Goal: Browse casually: Explore the website without a specific task or goal

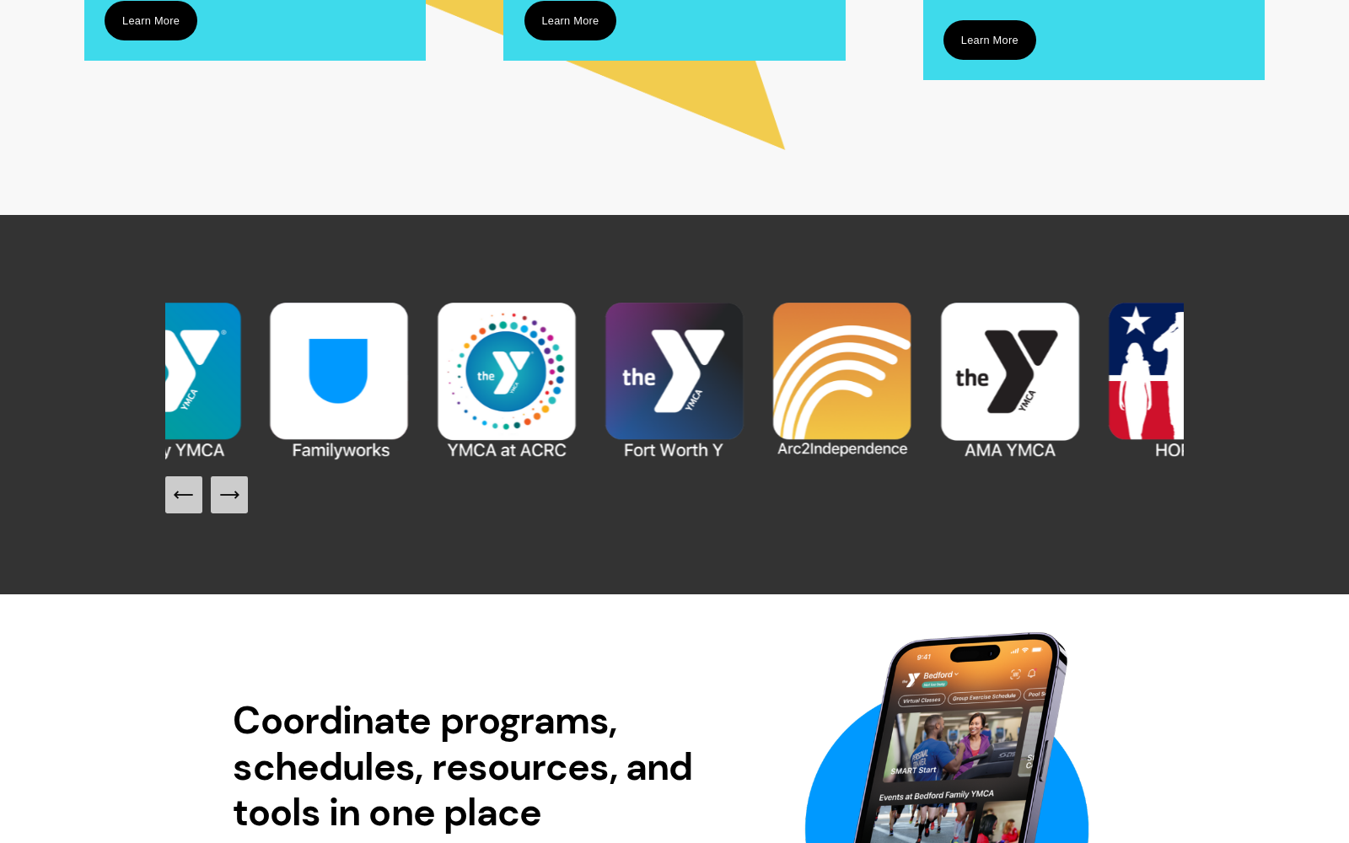
scroll to position [1599, 0]
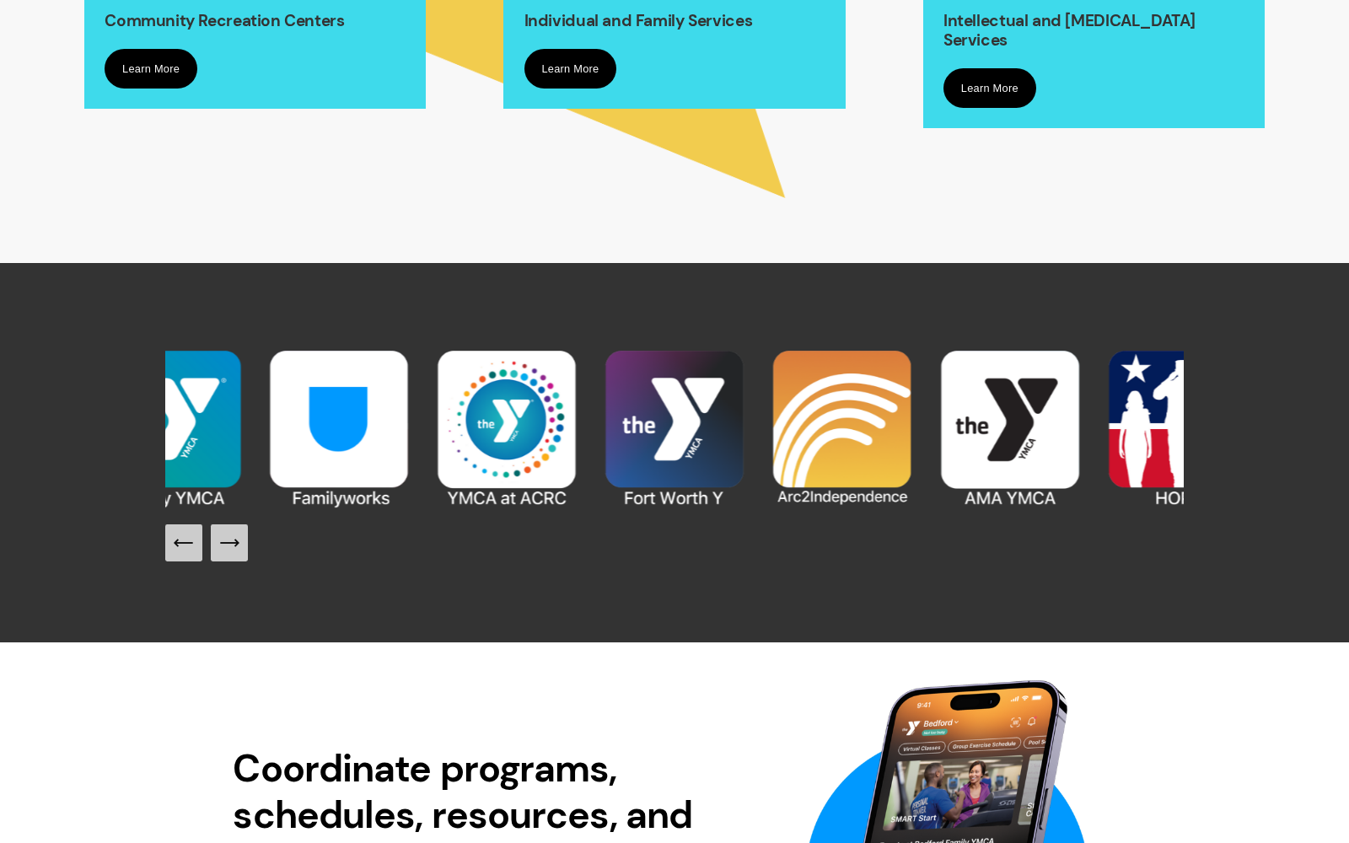
click at [238, 550] on icon "Next Slide" at bounding box center [230, 543] width 24 height 24
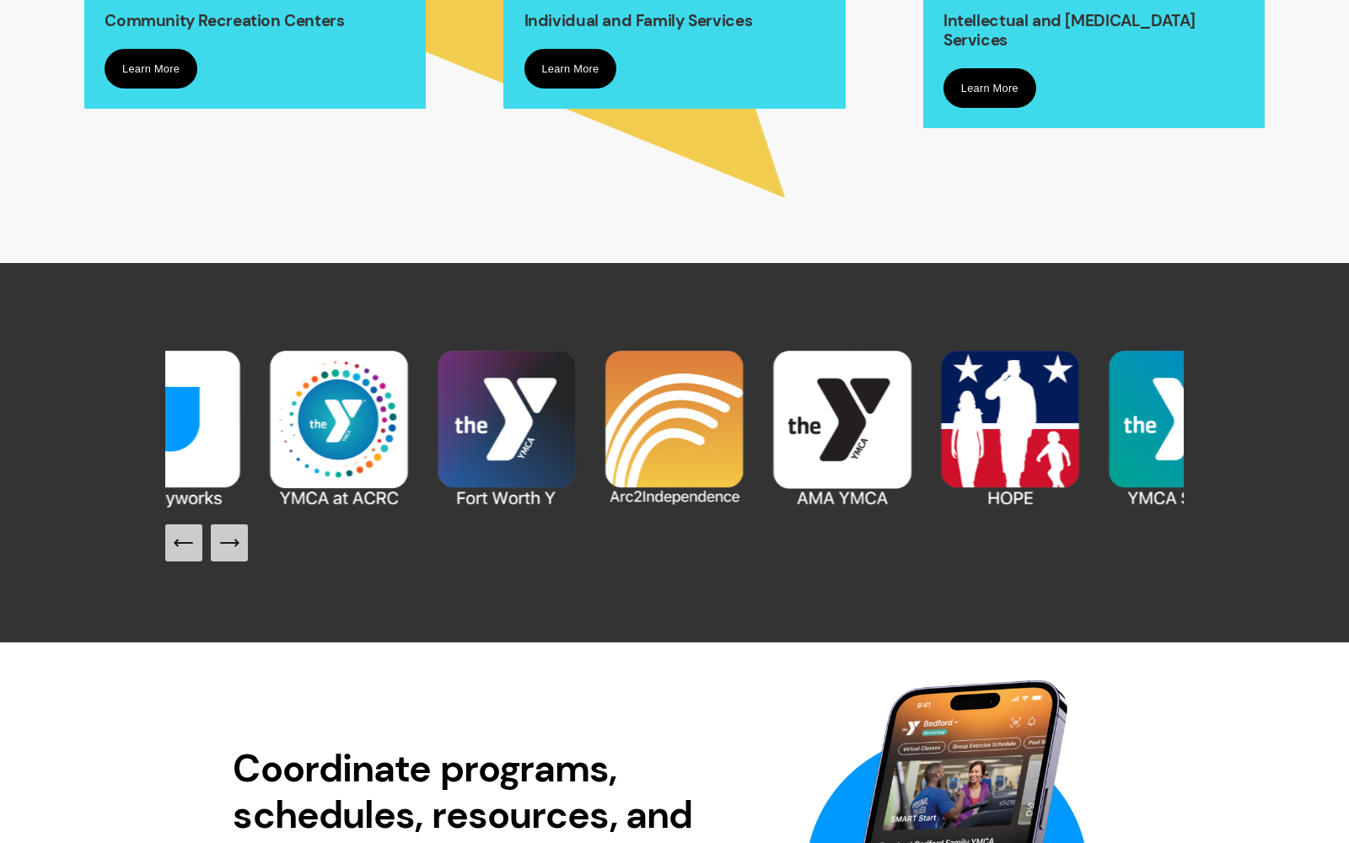
click at [238, 550] on icon "Next Slide" at bounding box center [230, 543] width 24 height 24
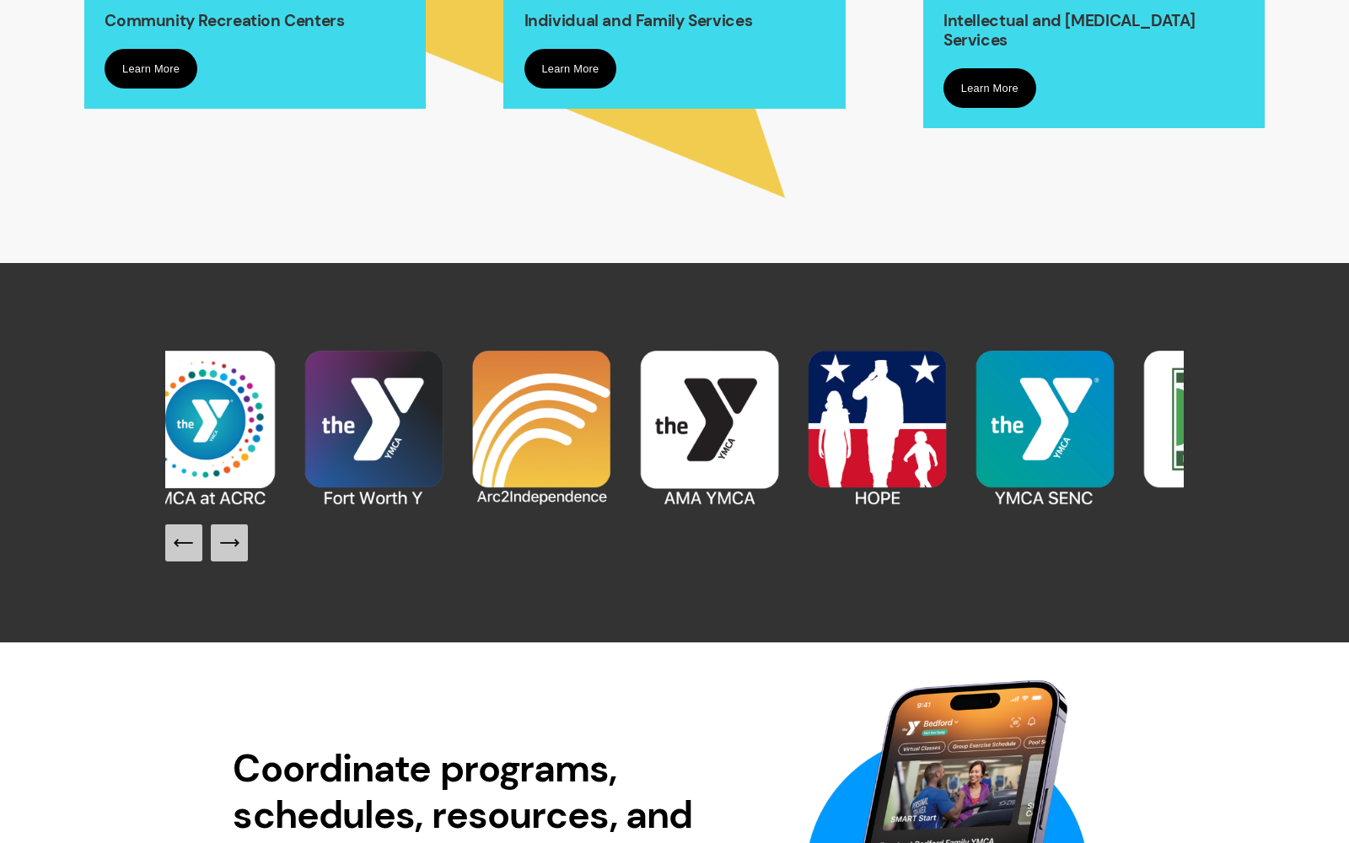
click at [238, 550] on icon "Next Slide" at bounding box center [230, 543] width 24 height 24
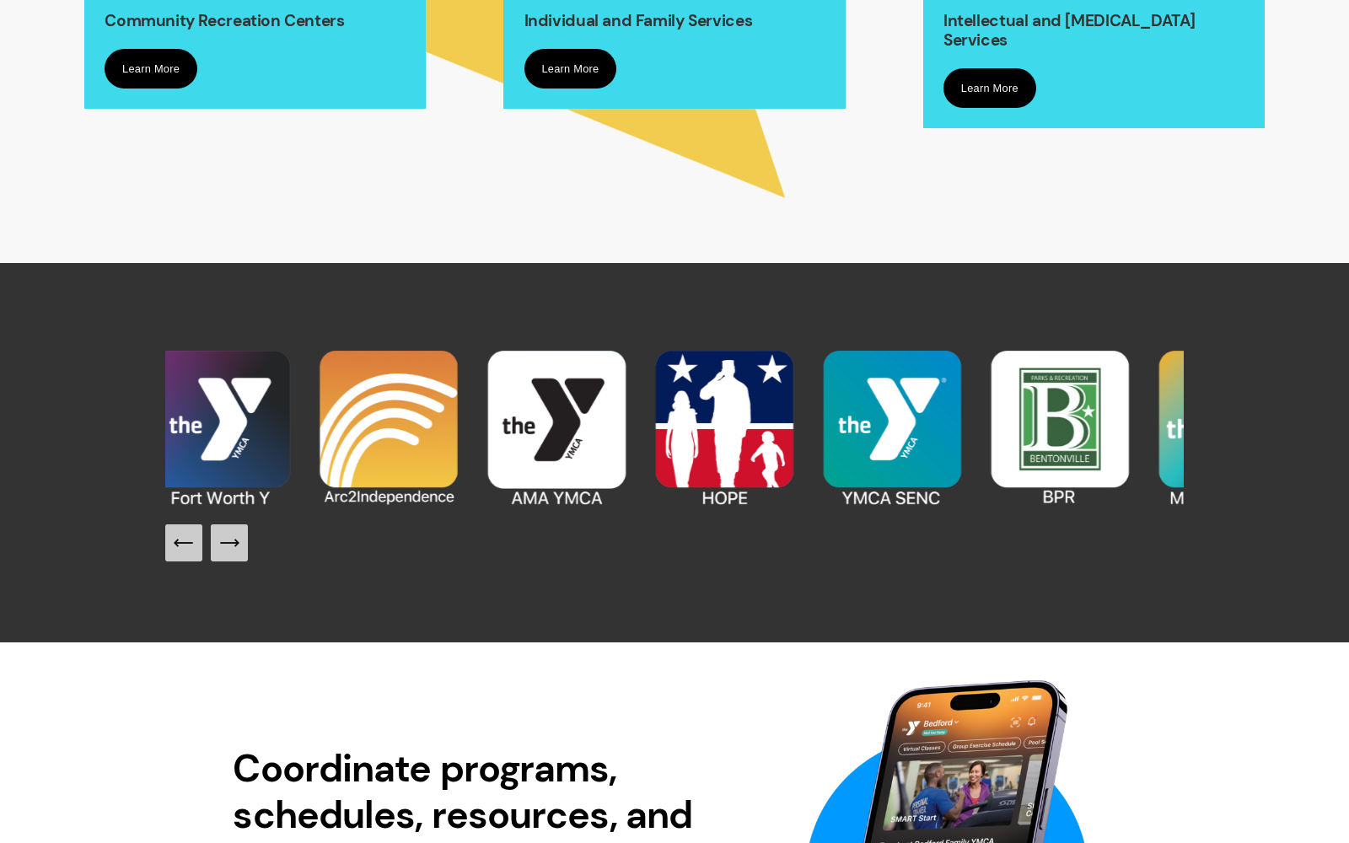
click at [238, 550] on icon "Next Slide" at bounding box center [230, 543] width 24 height 24
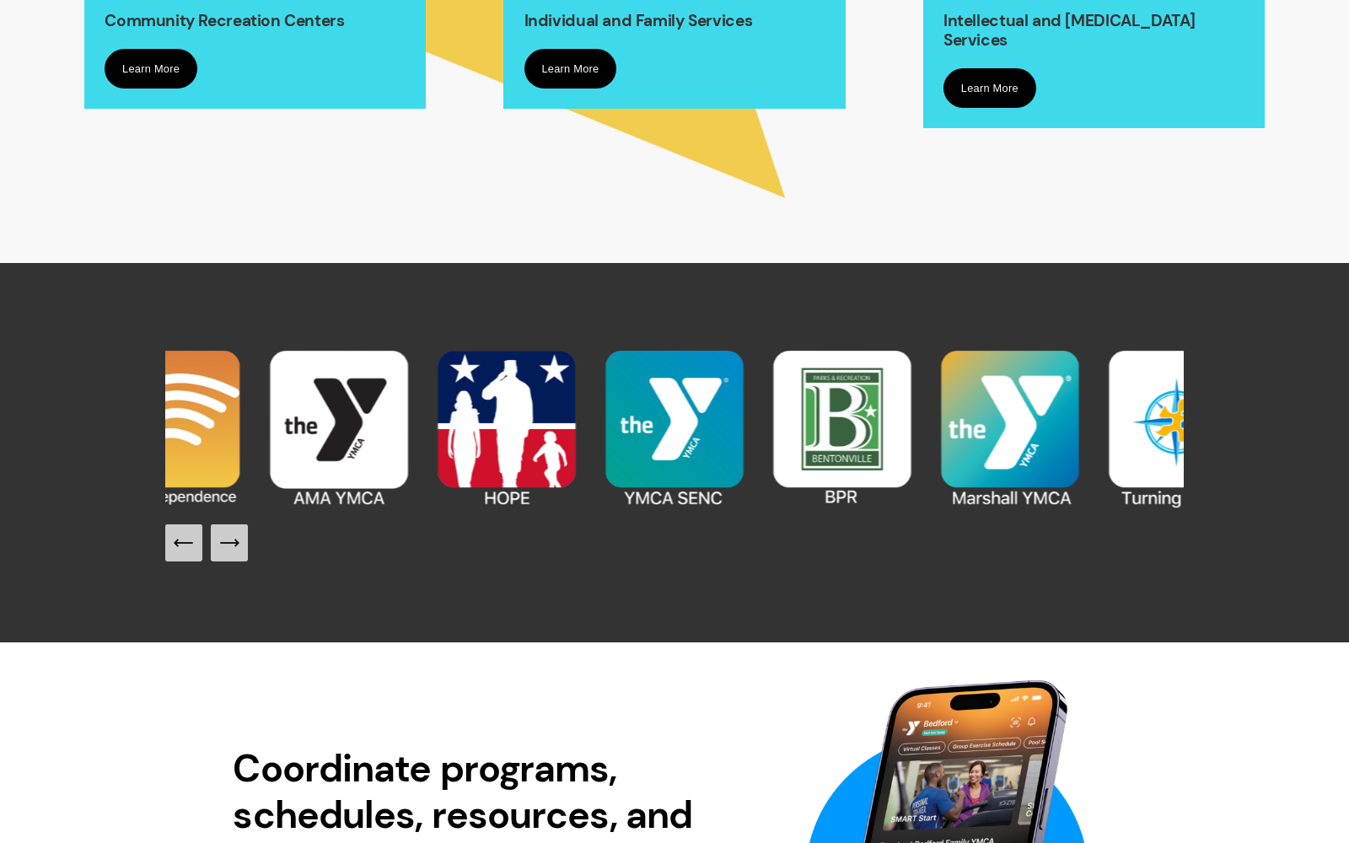
click at [238, 550] on icon "Next Slide" at bounding box center [230, 543] width 24 height 24
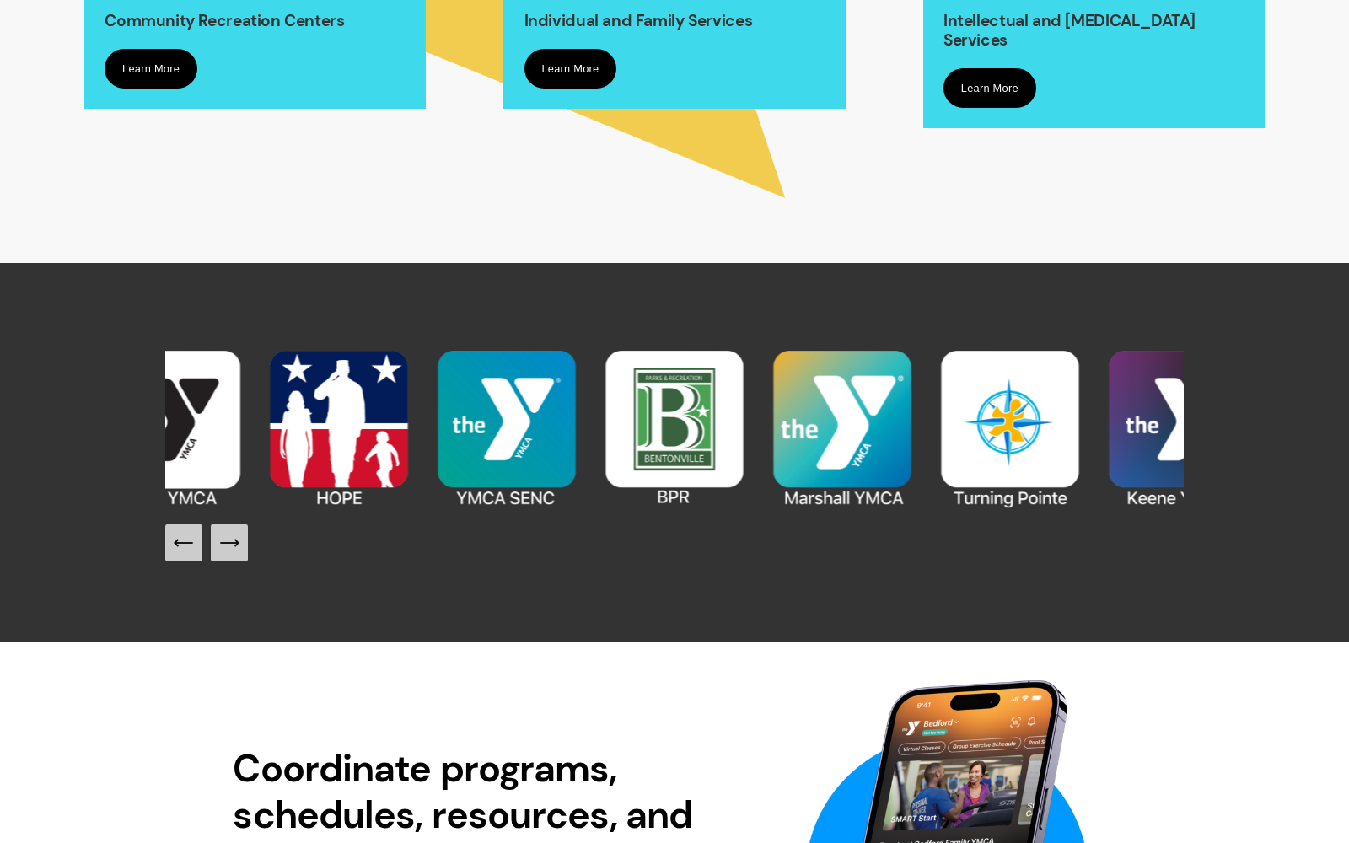
click at [238, 550] on icon "Next Slide" at bounding box center [230, 543] width 24 height 24
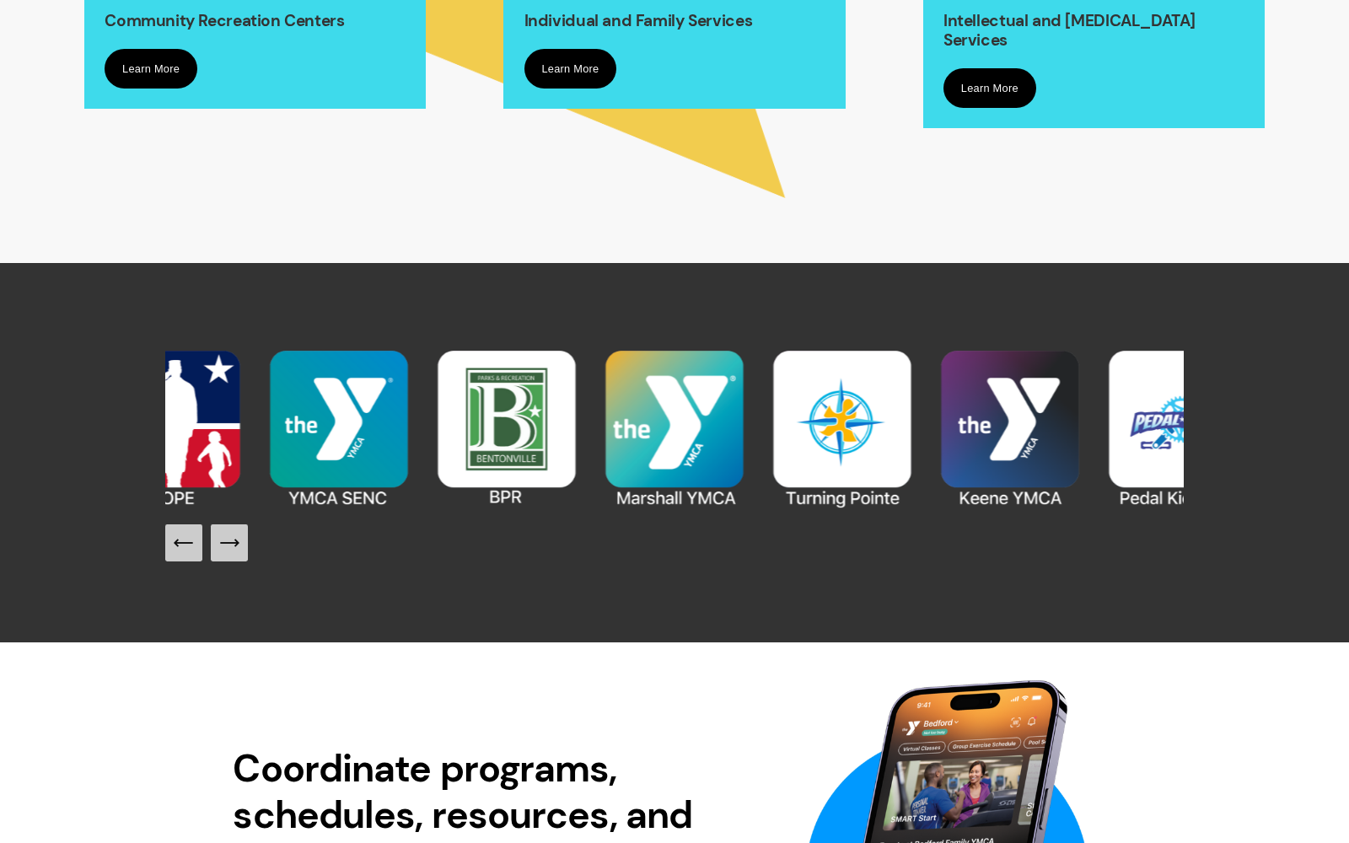
click at [238, 550] on icon "Next Slide" at bounding box center [230, 543] width 24 height 24
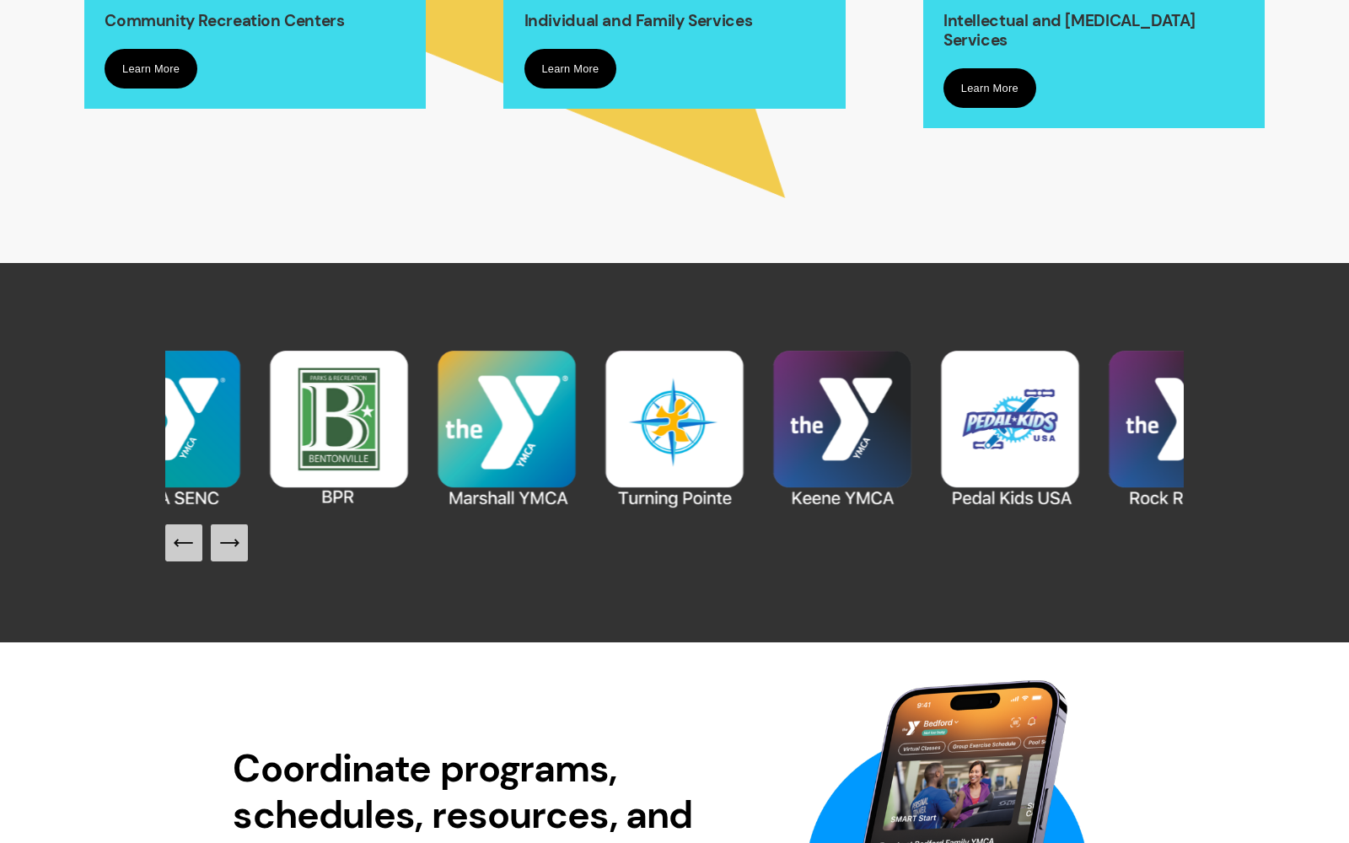
click at [238, 550] on icon "Next Slide" at bounding box center [230, 543] width 24 height 24
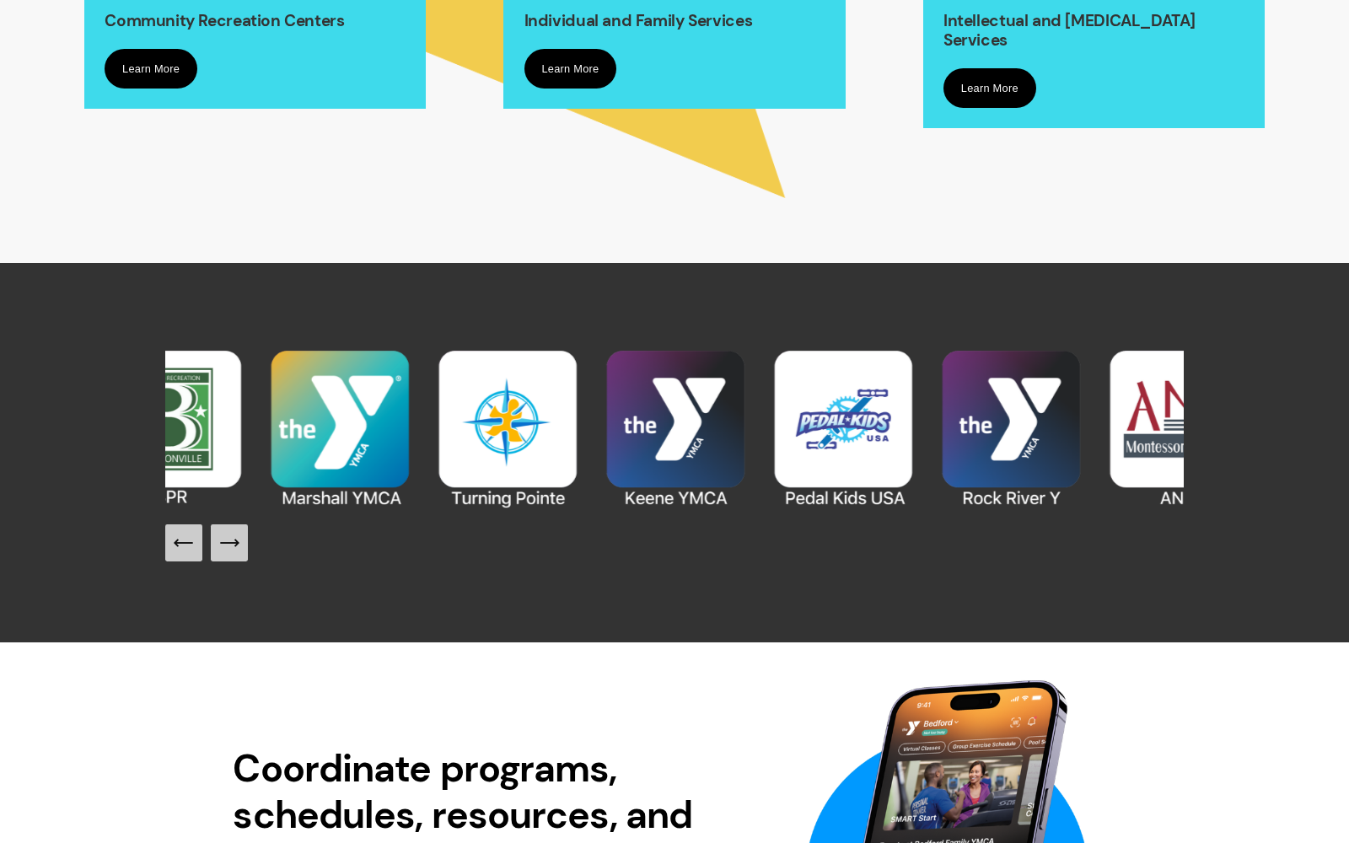
click at [238, 550] on icon "Next Slide" at bounding box center [230, 543] width 24 height 24
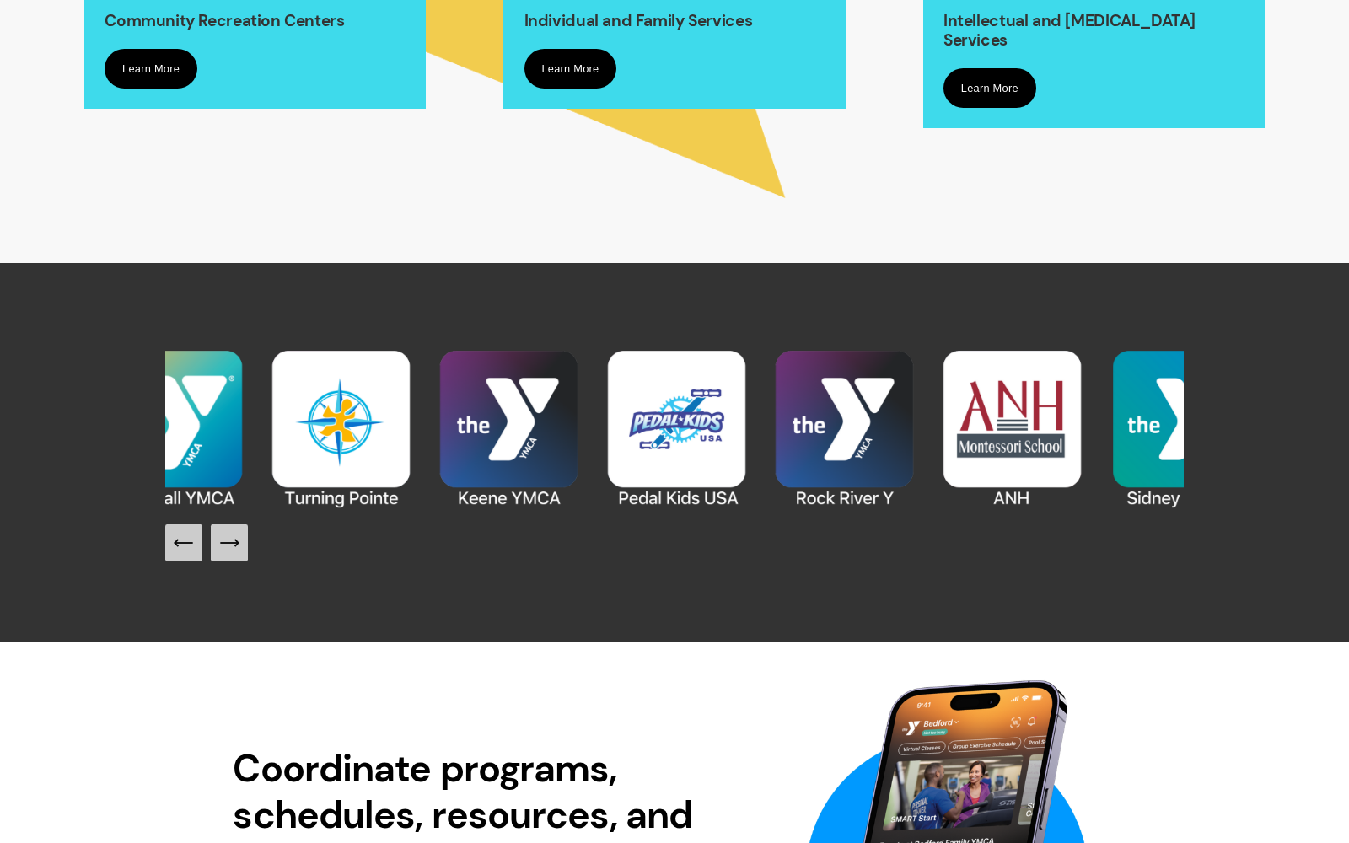
click at [238, 550] on icon "Next Slide" at bounding box center [230, 543] width 24 height 24
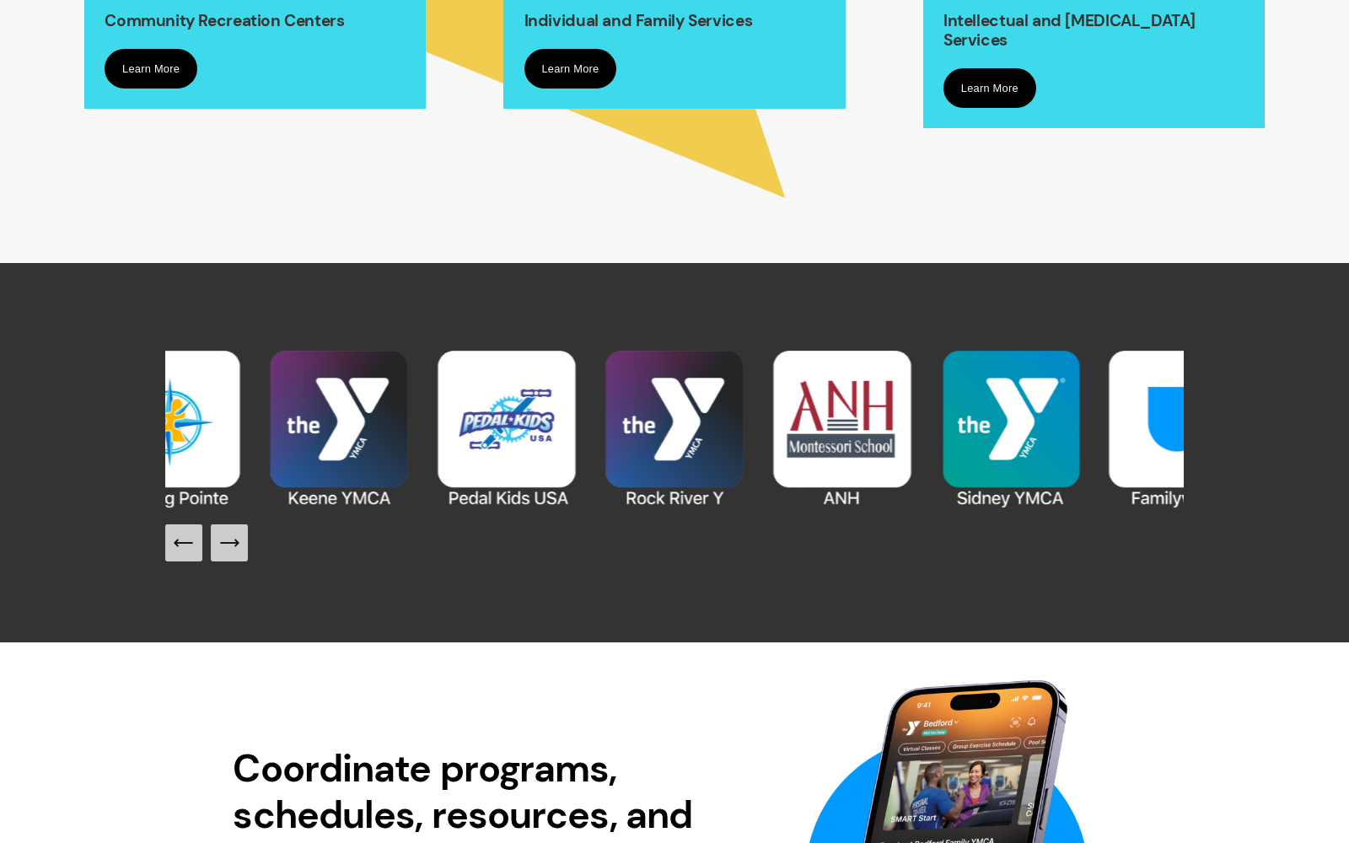
click at [238, 551] on icon "Next Slide" at bounding box center [230, 543] width 24 height 24
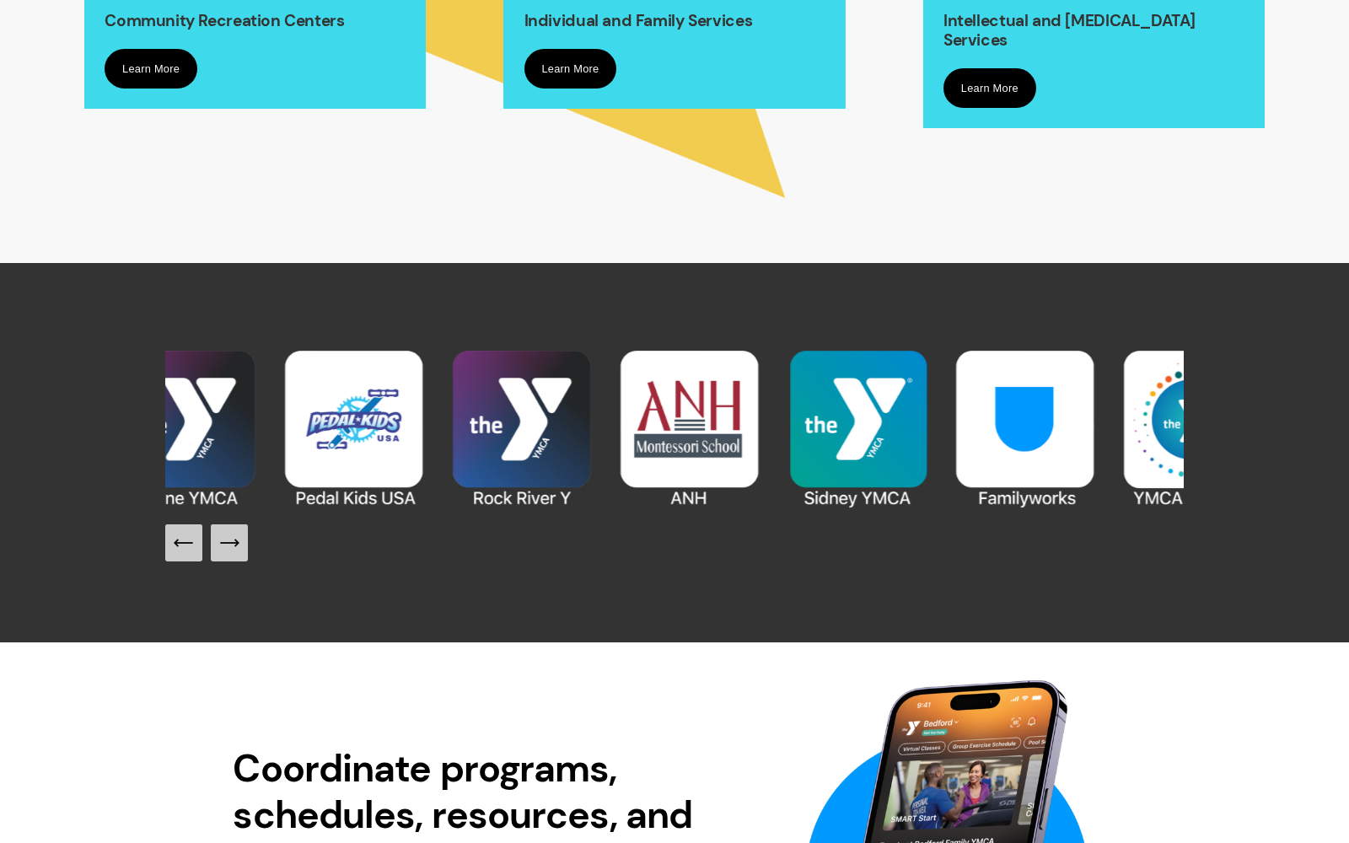
click at [238, 551] on icon "Next Slide" at bounding box center [230, 543] width 24 height 24
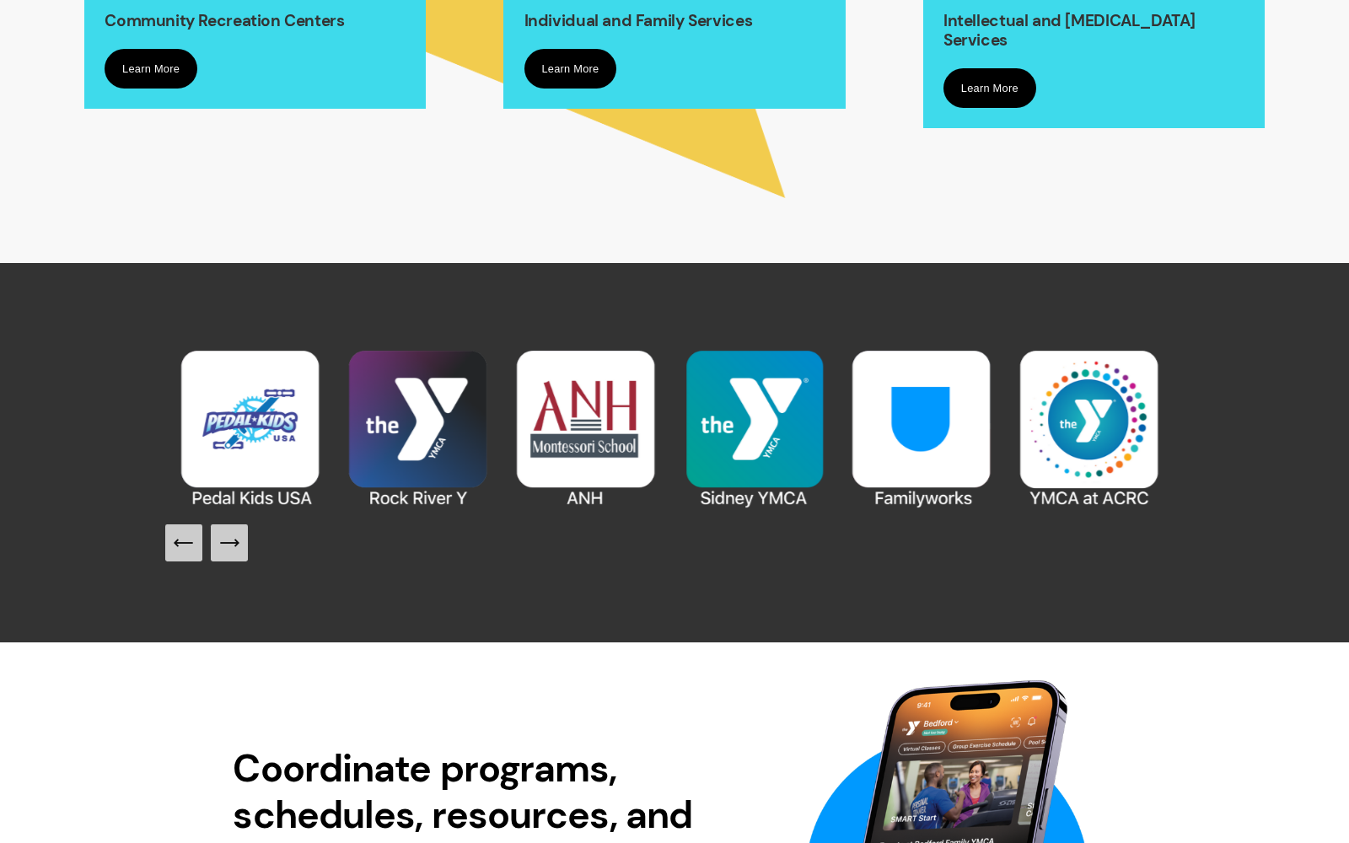
click at [238, 551] on icon "Next Slide" at bounding box center [230, 543] width 24 height 24
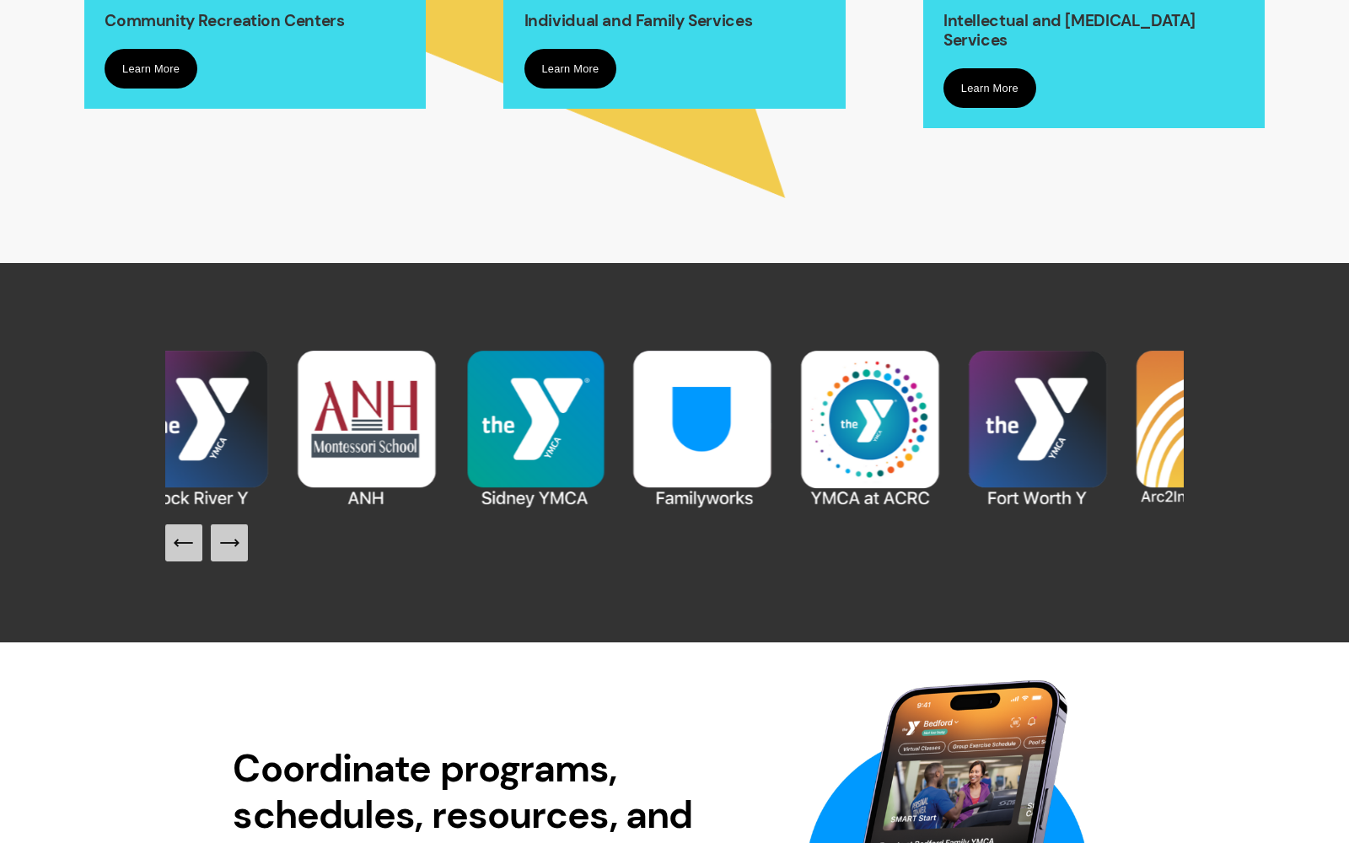
click at [238, 551] on icon "Next Slide" at bounding box center [230, 543] width 24 height 24
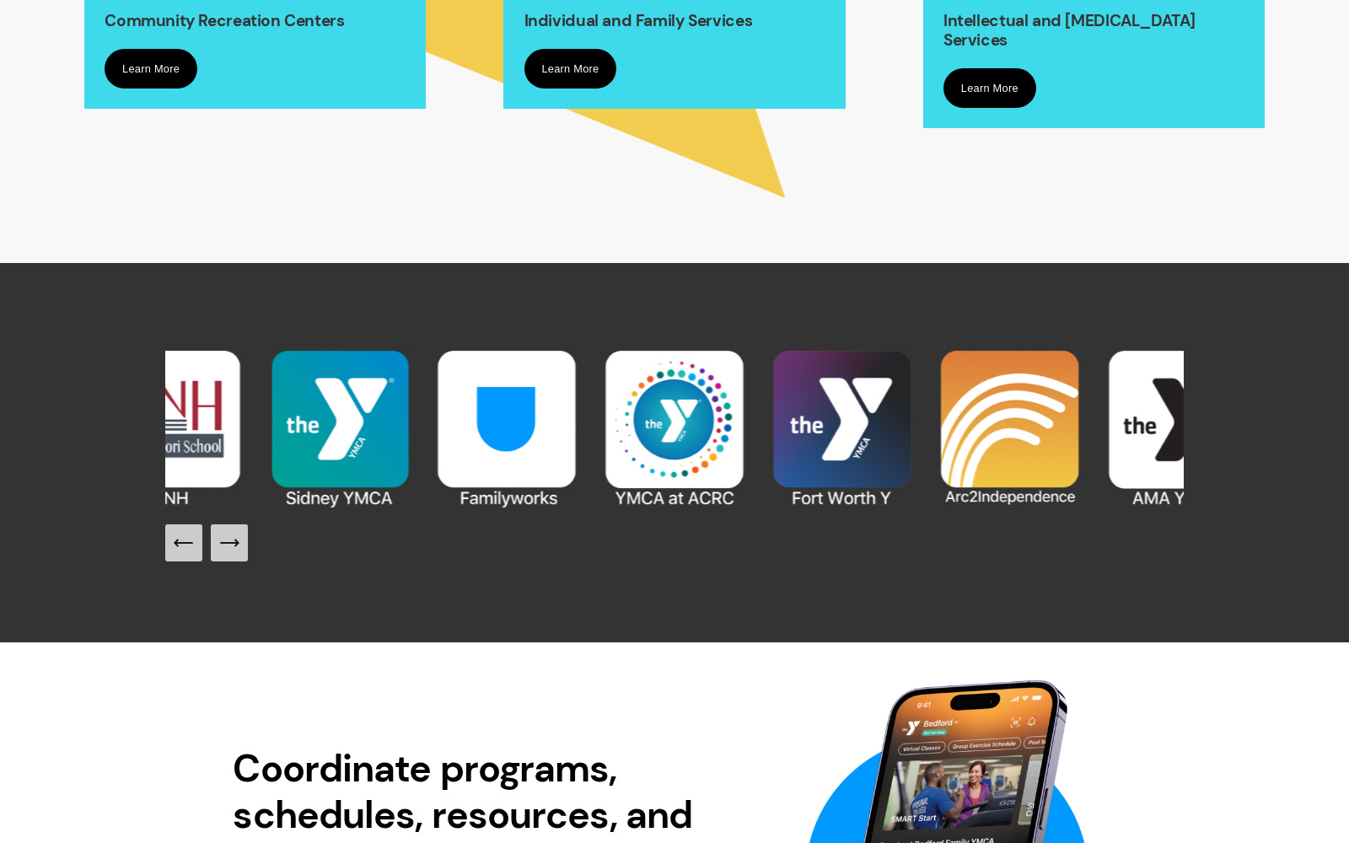
click at [238, 551] on icon "Next Slide" at bounding box center [230, 543] width 24 height 24
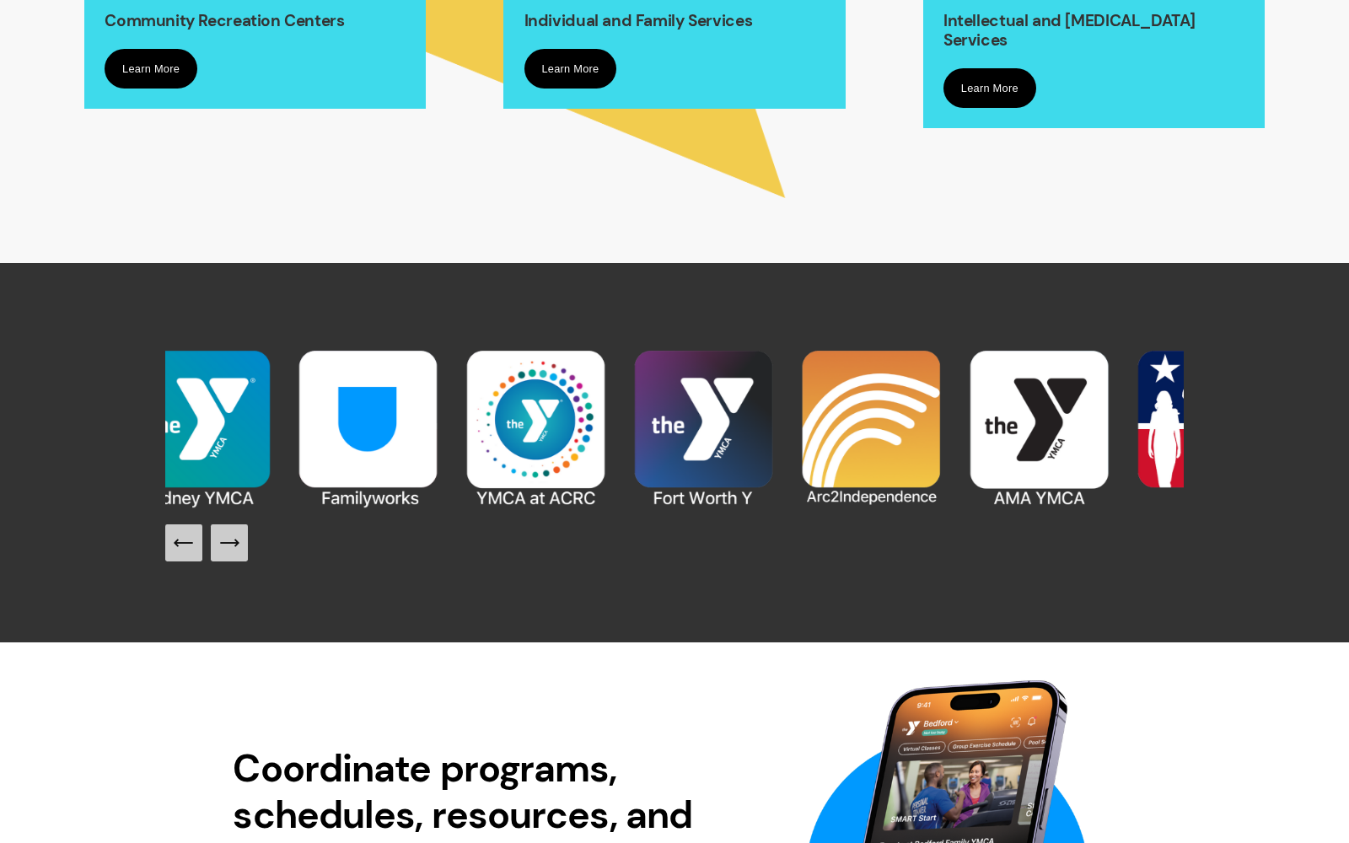
click at [238, 551] on icon "Next Slide" at bounding box center [230, 543] width 24 height 24
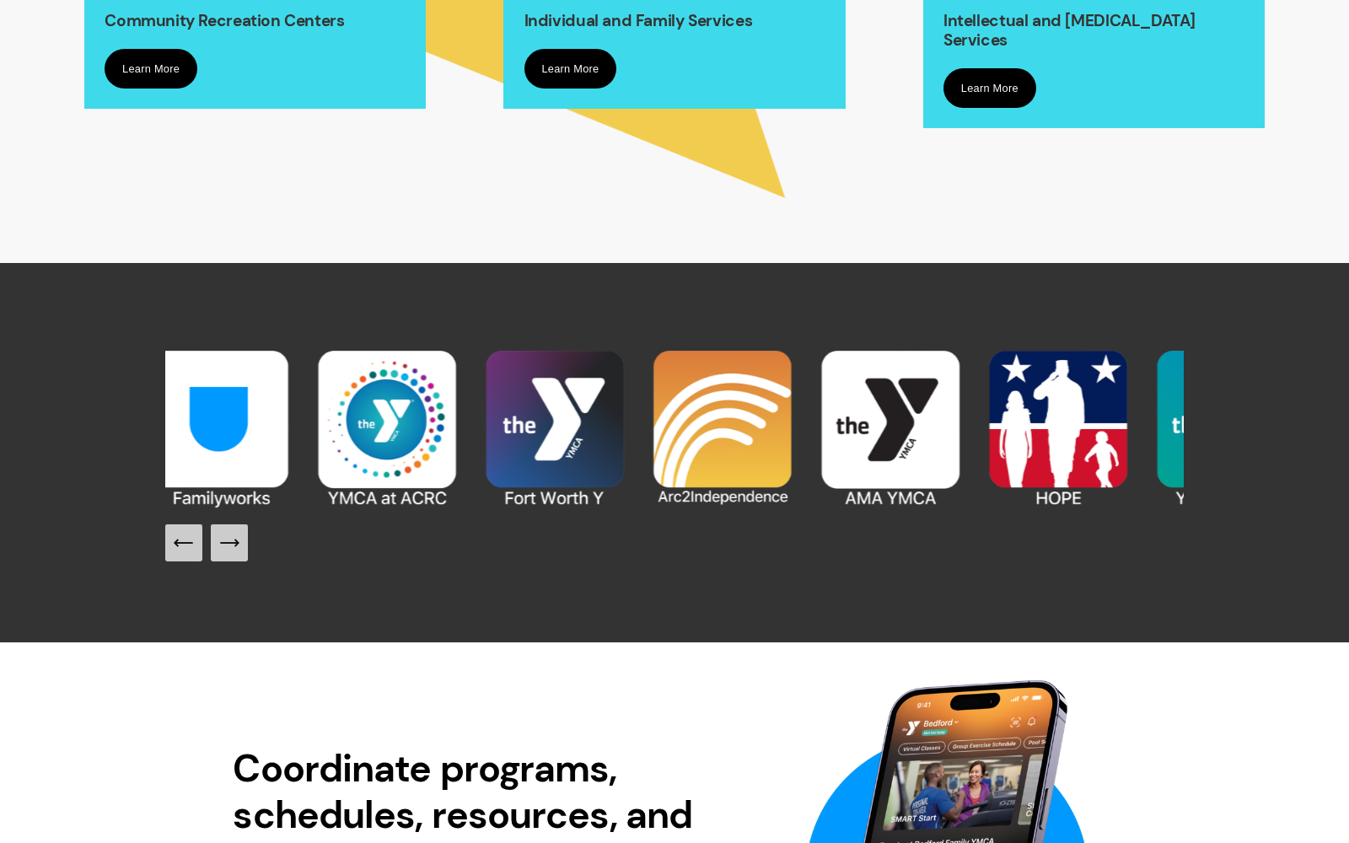
click at [238, 551] on icon "Next Slide" at bounding box center [230, 543] width 24 height 24
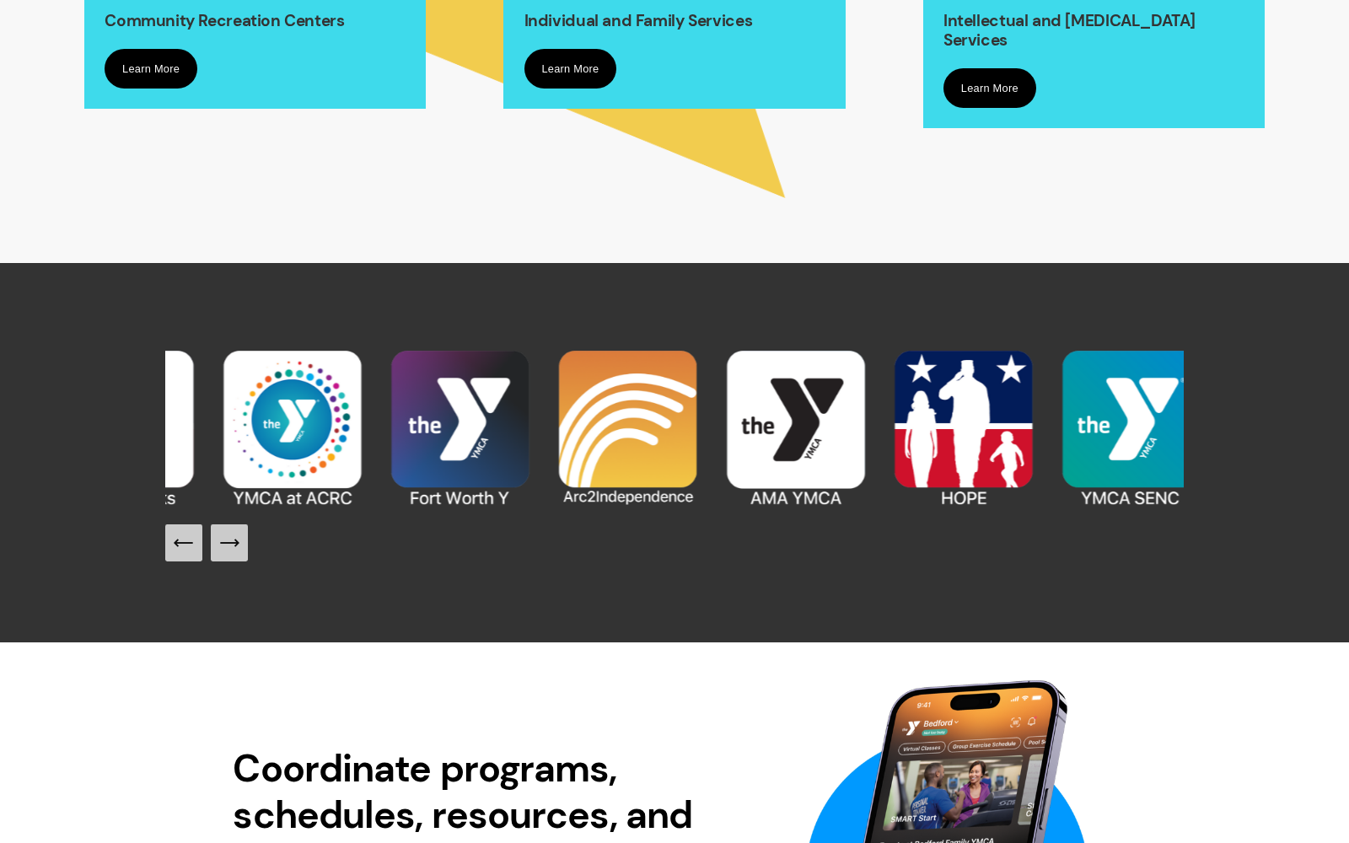
click at [238, 551] on icon "Next Slide" at bounding box center [230, 543] width 24 height 24
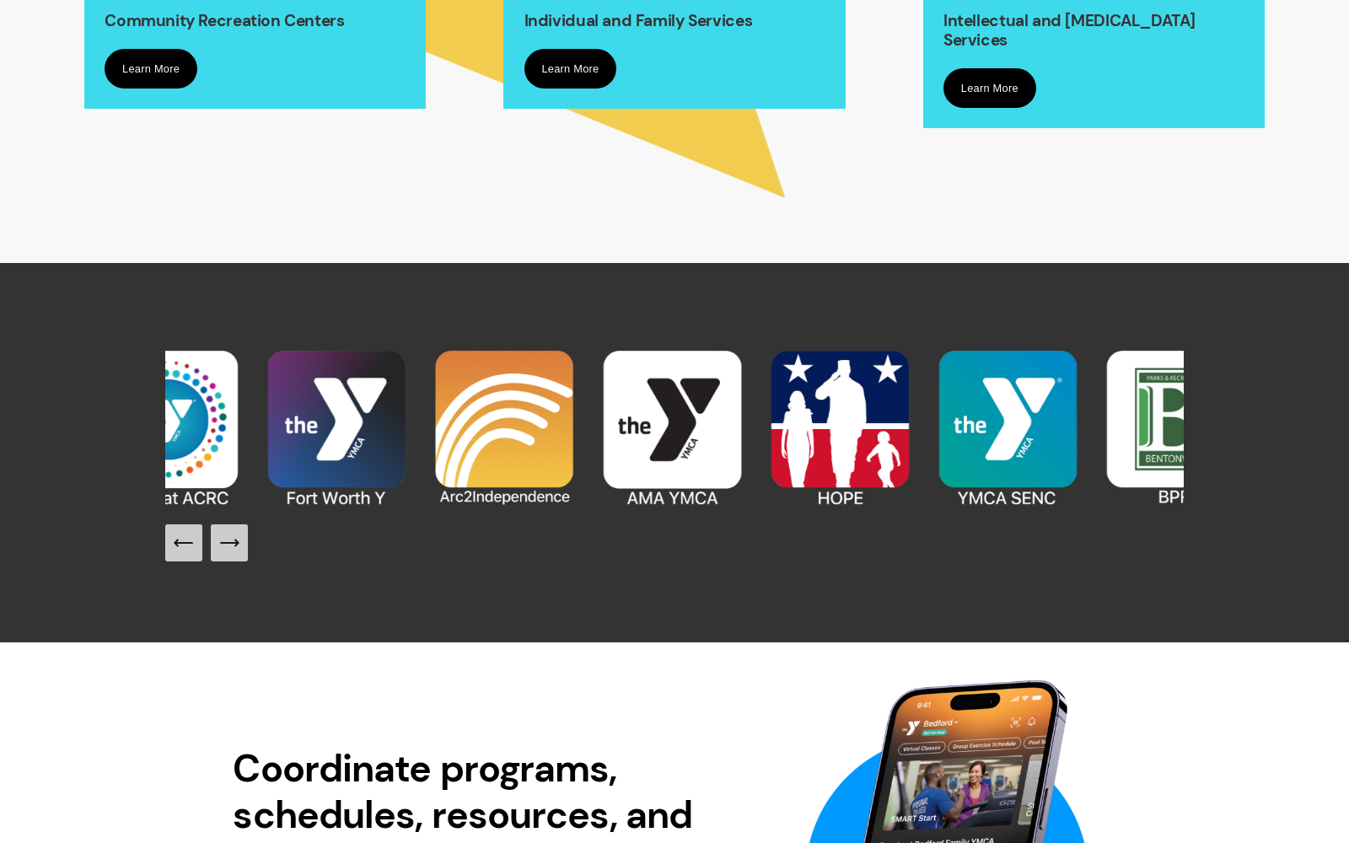
click at [238, 551] on icon "Next Slide" at bounding box center [230, 543] width 24 height 24
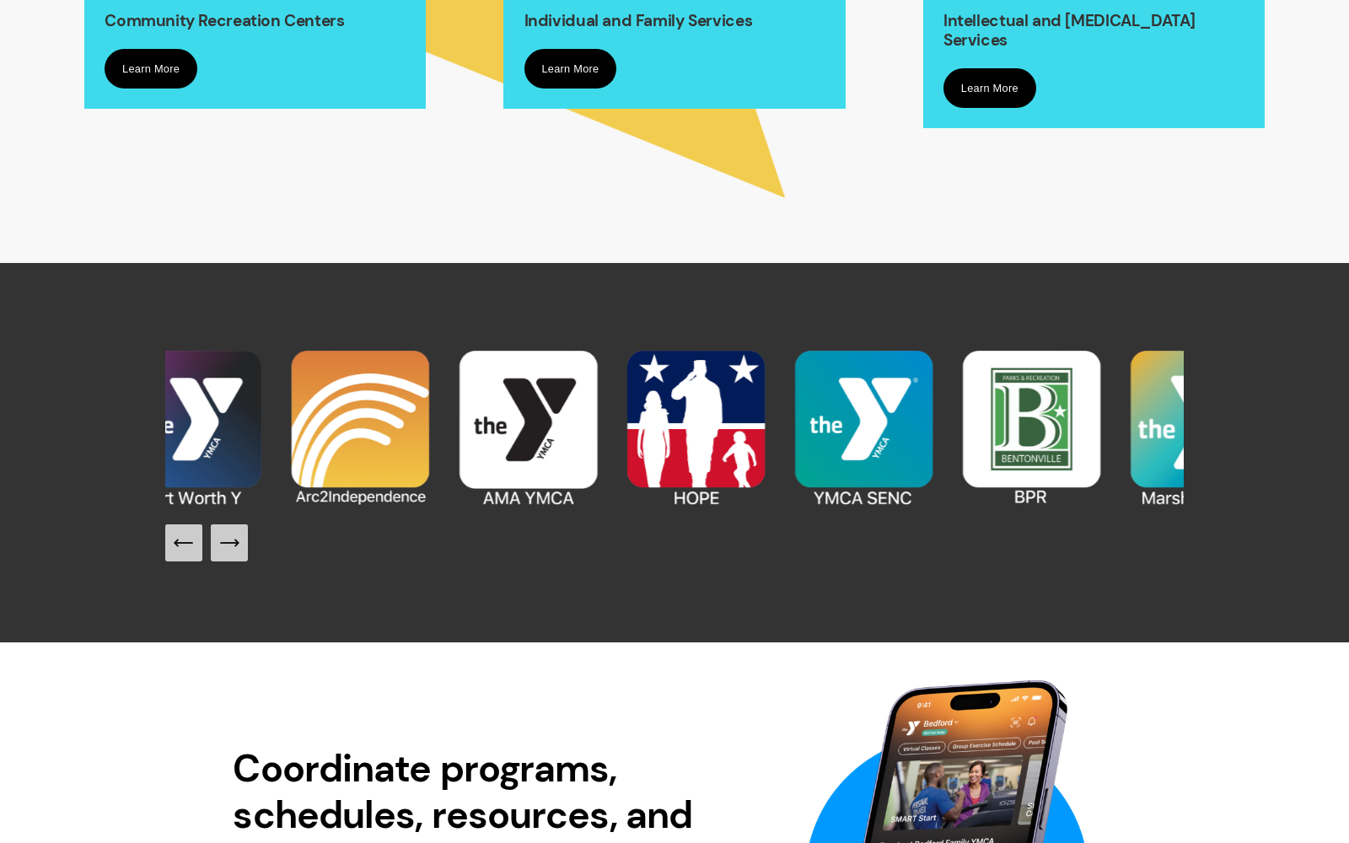
click at [238, 551] on icon "Next Slide" at bounding box center [230, 543] width 24 height 24
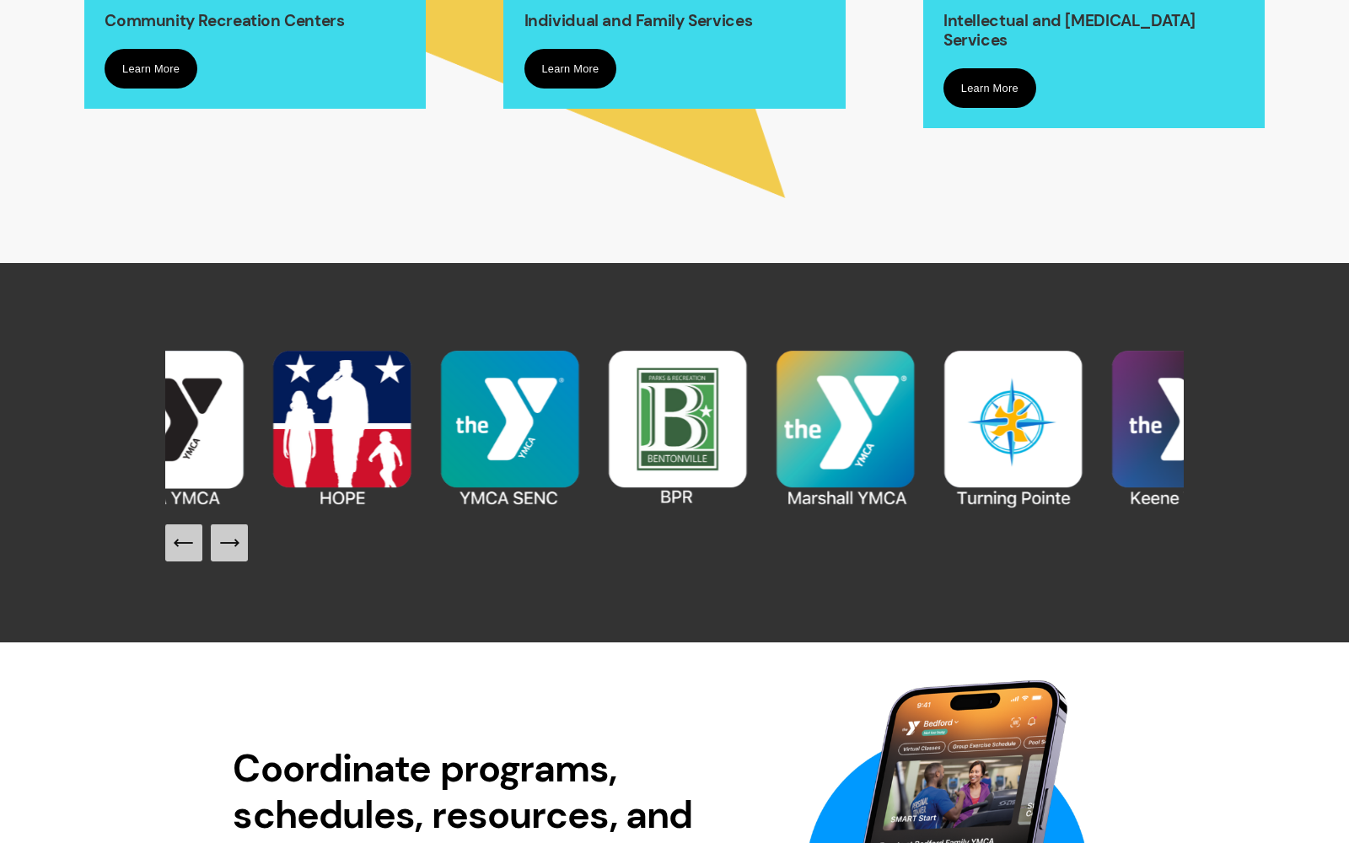
click at [238, 551] on icon "Next Slide" at bounding box center [230, 543] width 24 height 24
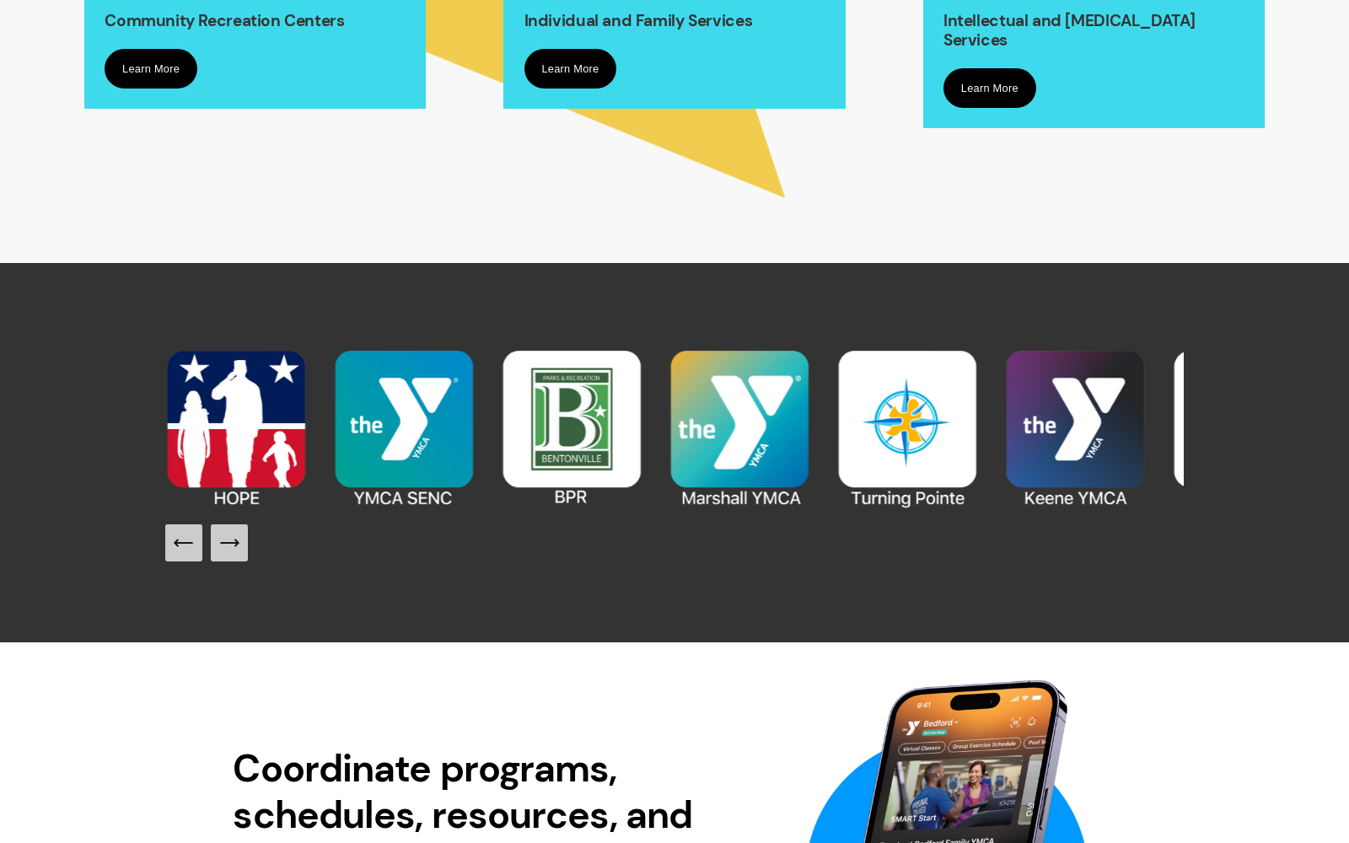
click at [238, 551] on icon "Next Slide" at bounding box center [230, 543] width 24 height 24
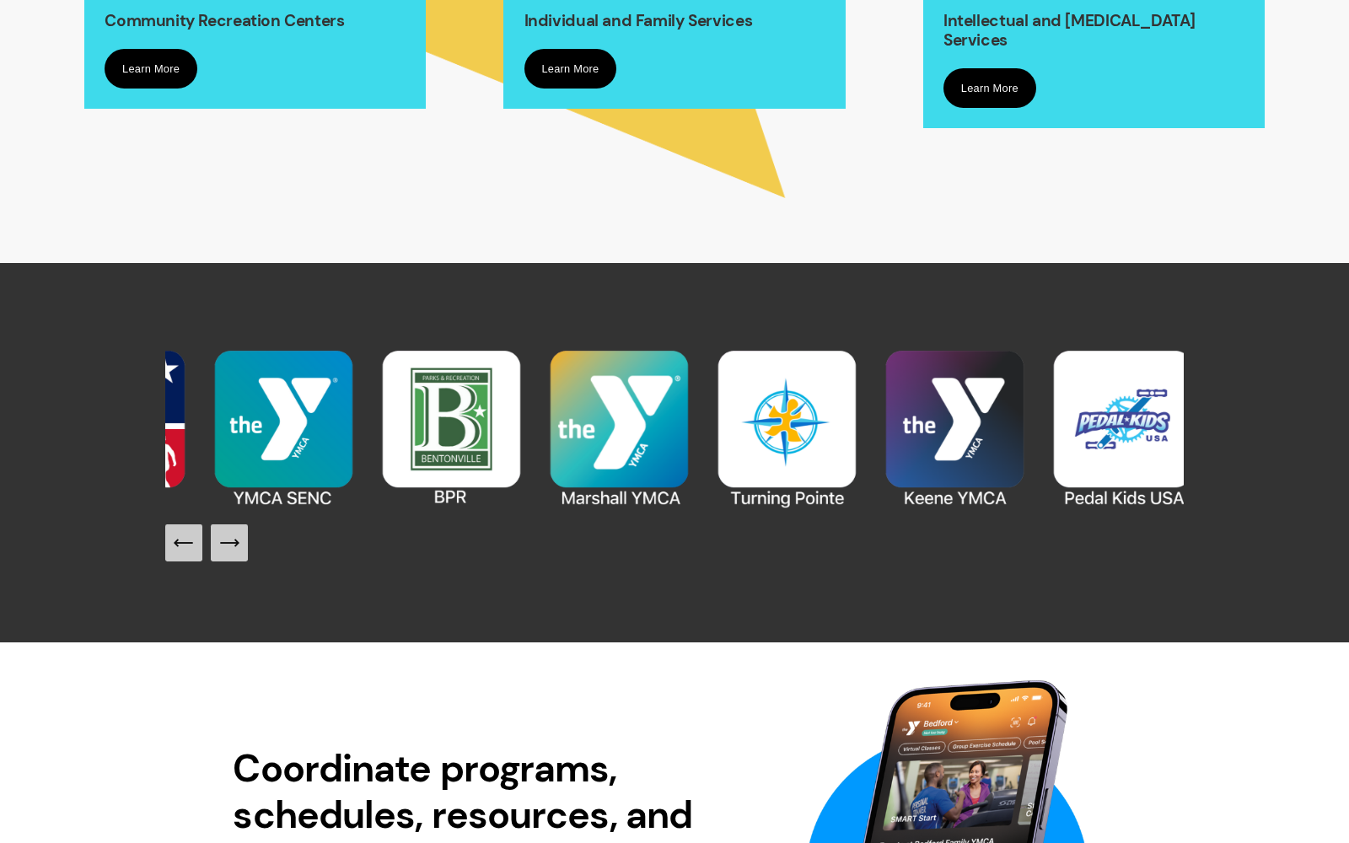
click at [238, 551] on icon "Next Slide" at bounding box center [230, 543] width 24 height 24
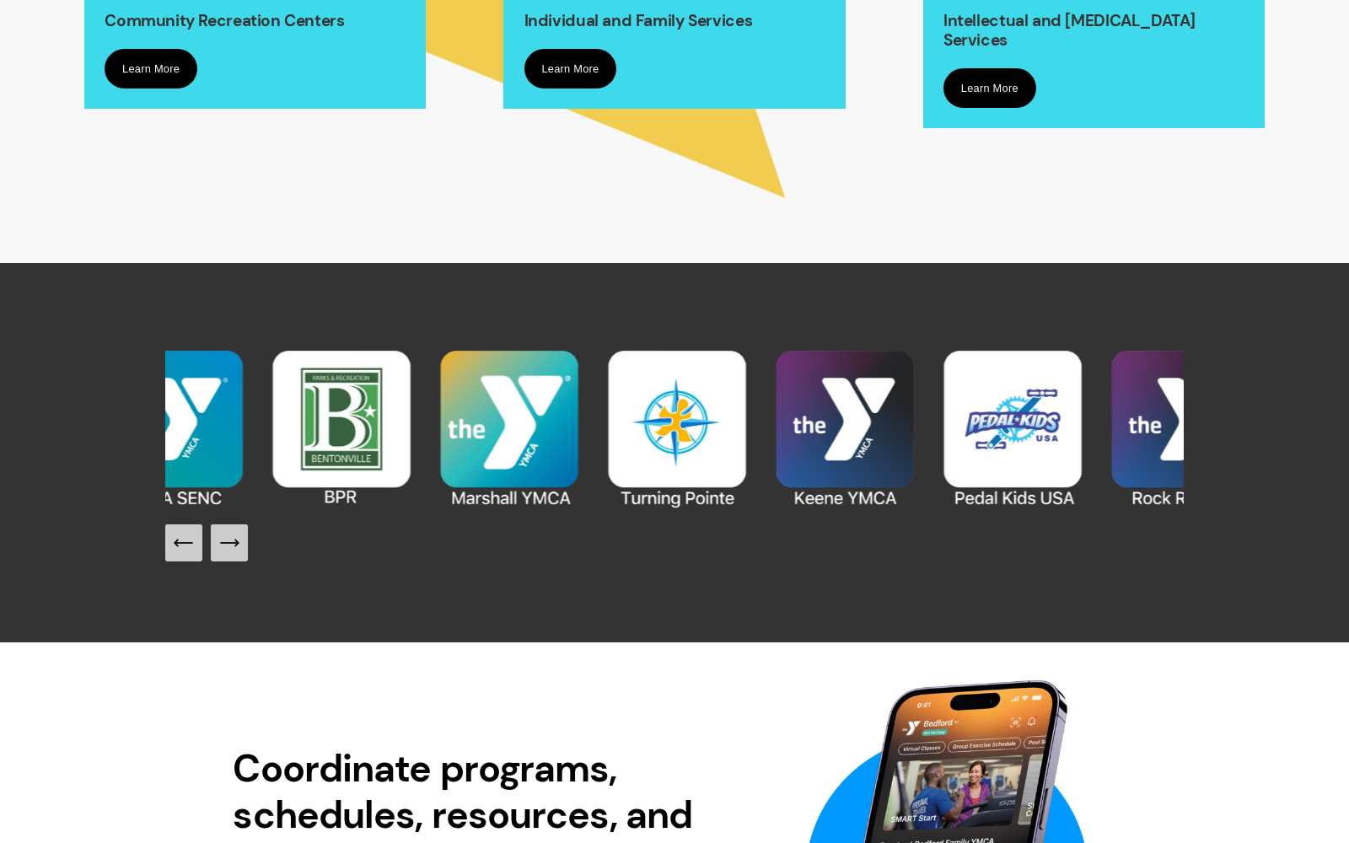
click at [238, 551] on icon "Next Slide" at bounding box center [230, 543] width 24 height 24
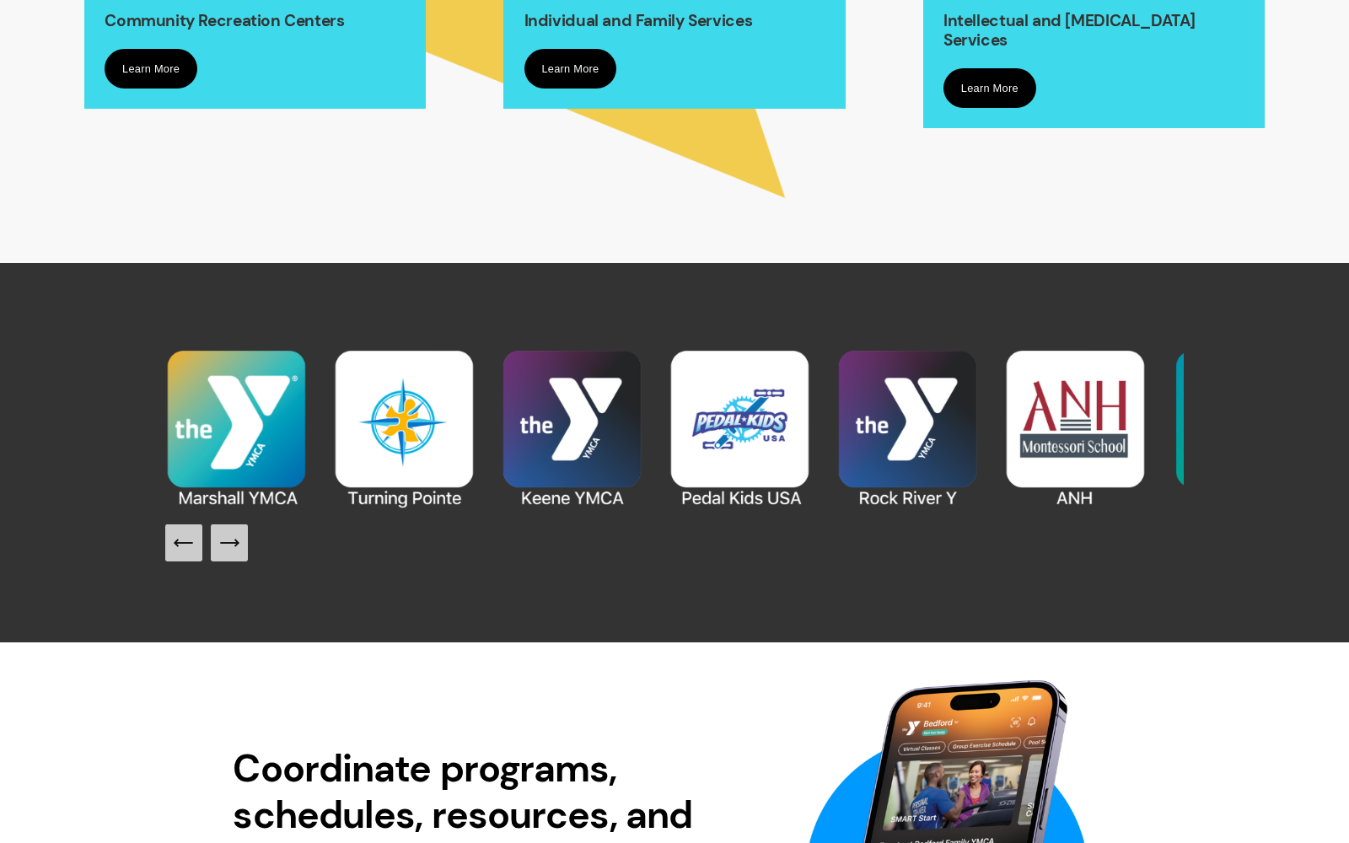
click at [238, 551] on icon "Next Slide" at bounding box center [230, 543] width 24 height 24
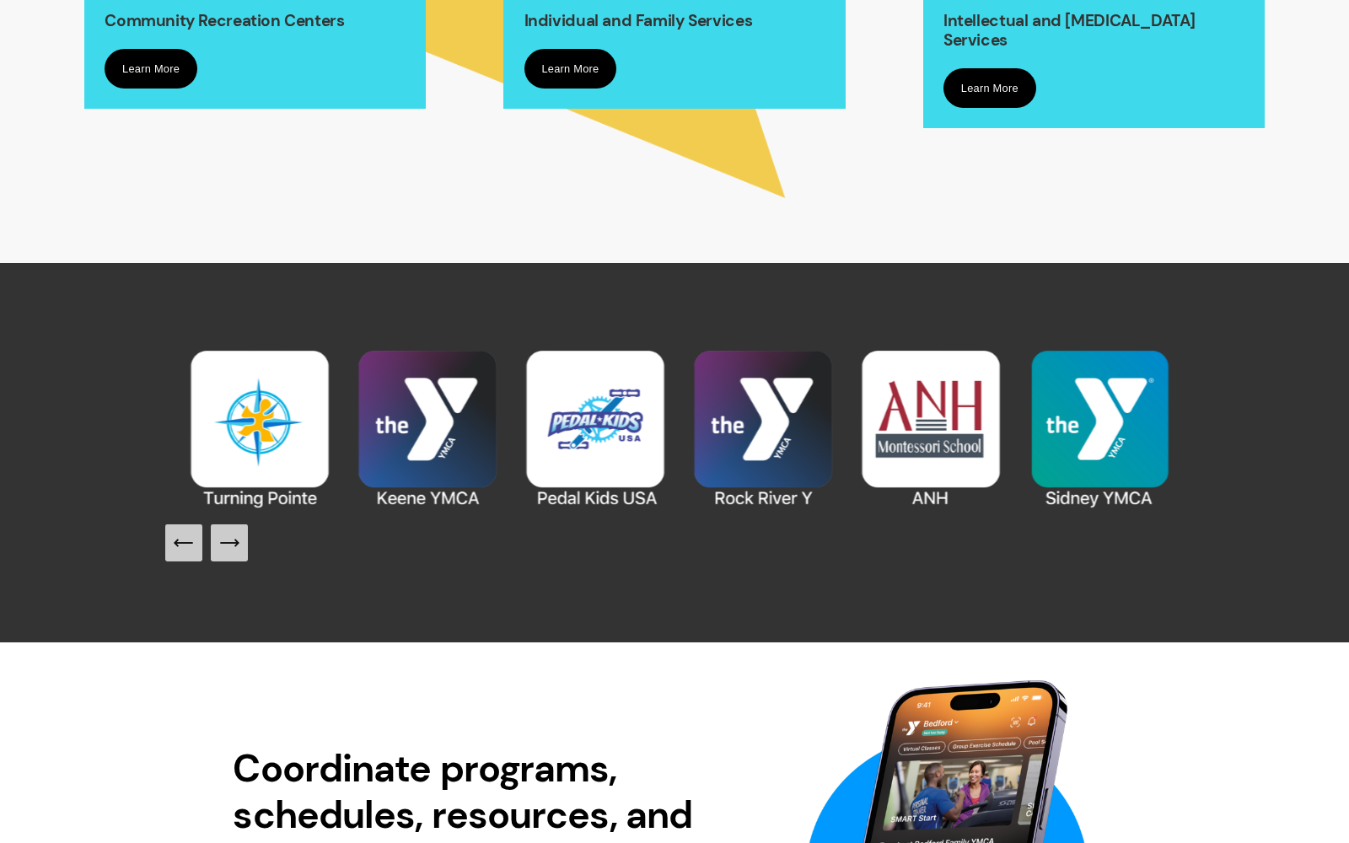
click at [238, 551] on icon "Next Slide" at bounding box center [230, 543] width 24 height 24
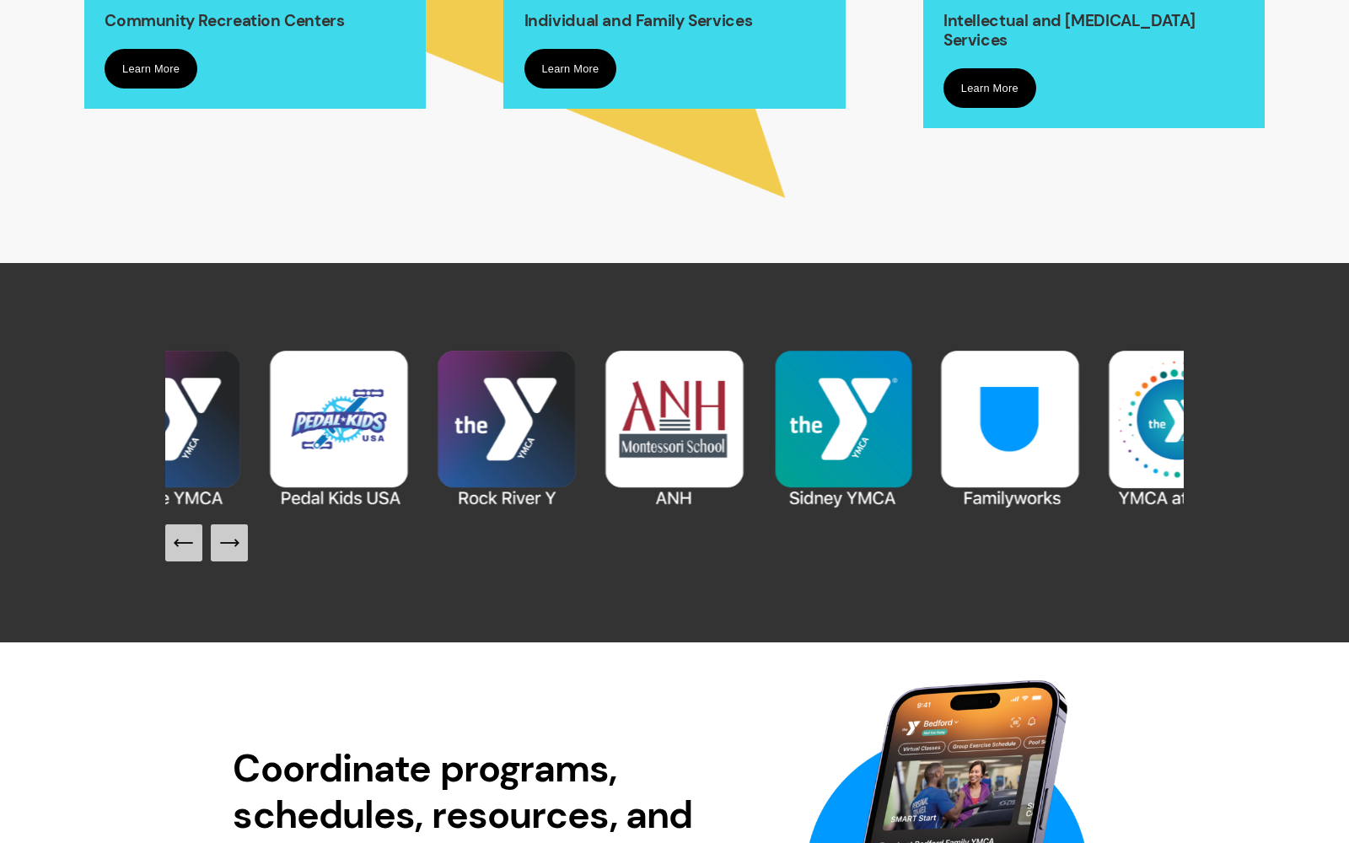
click at [238, 551] on icon "Next Slide" at bounding box center [230, 543] width 24 height 24
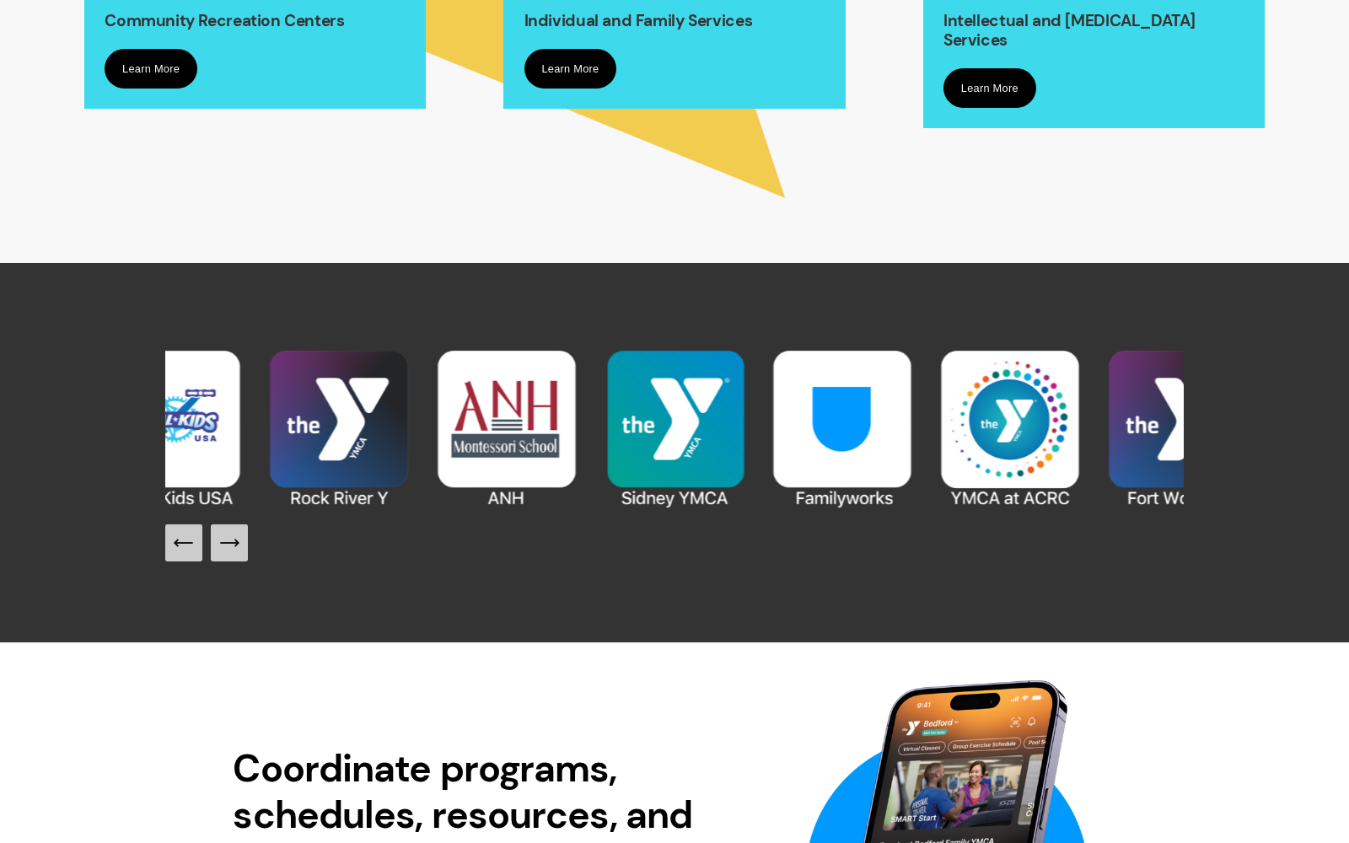
click at [238, 550] on icon "Next Slide" at bounding box center [230, 543] width 24 height 24
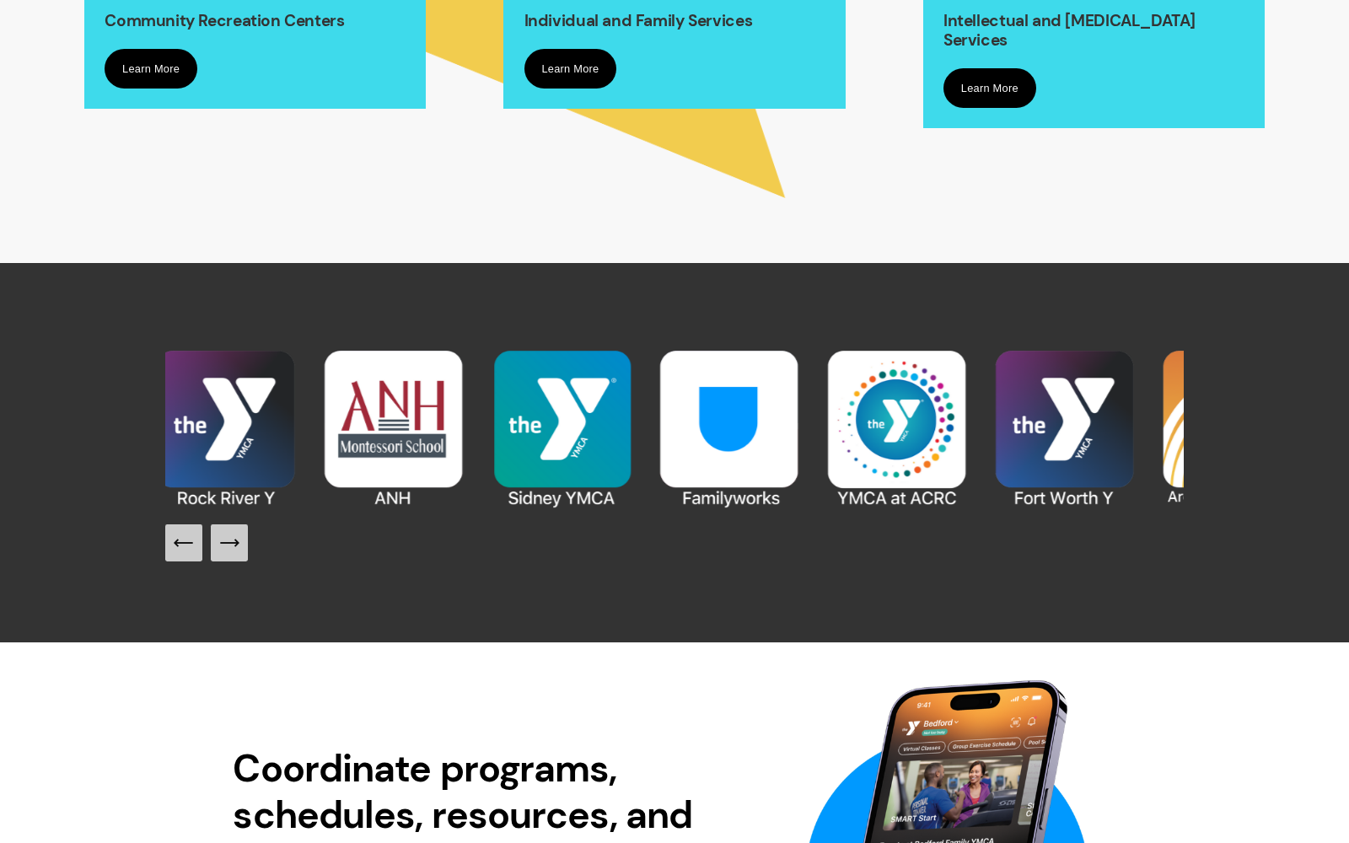
click at [238, 550] on icon "Next Slide" at bounding box center [230, 543] width 24 height 24
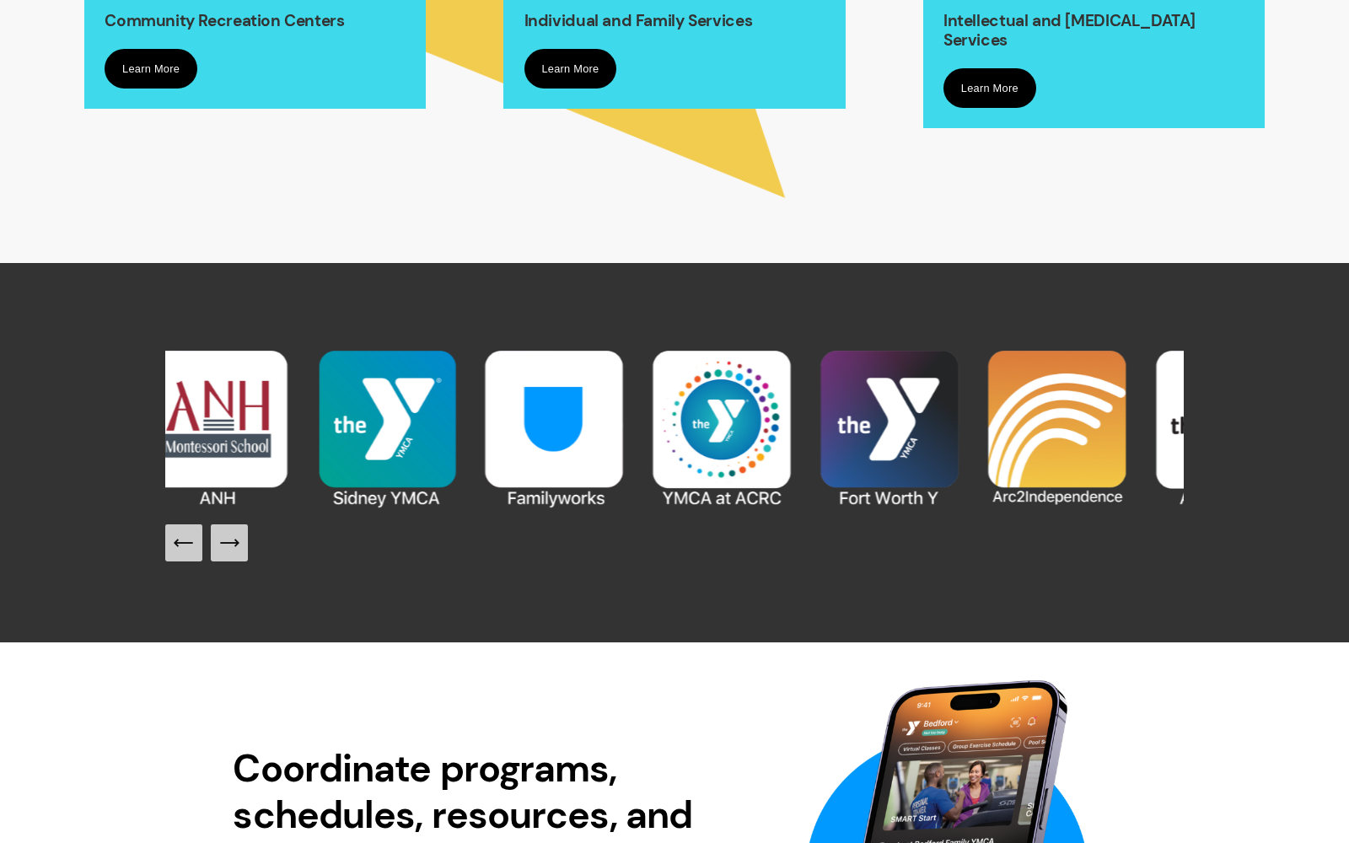
click at [238, 550] on icon "Next Slide" at bounding box center [230, 543] width 24 height 24
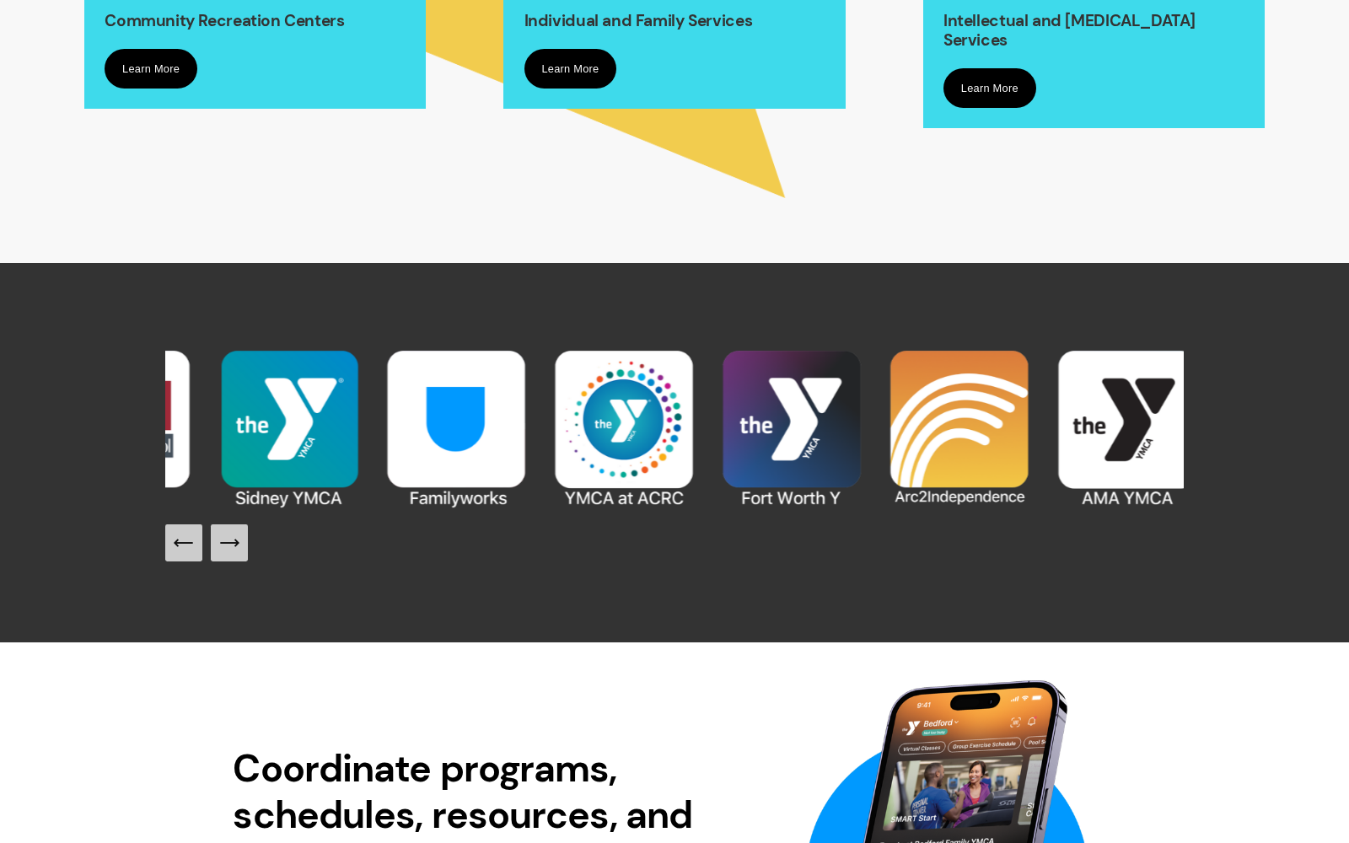
click at [238, 550] on icon "Next Slide" at bounding box center [230, 543] width 24 height 24
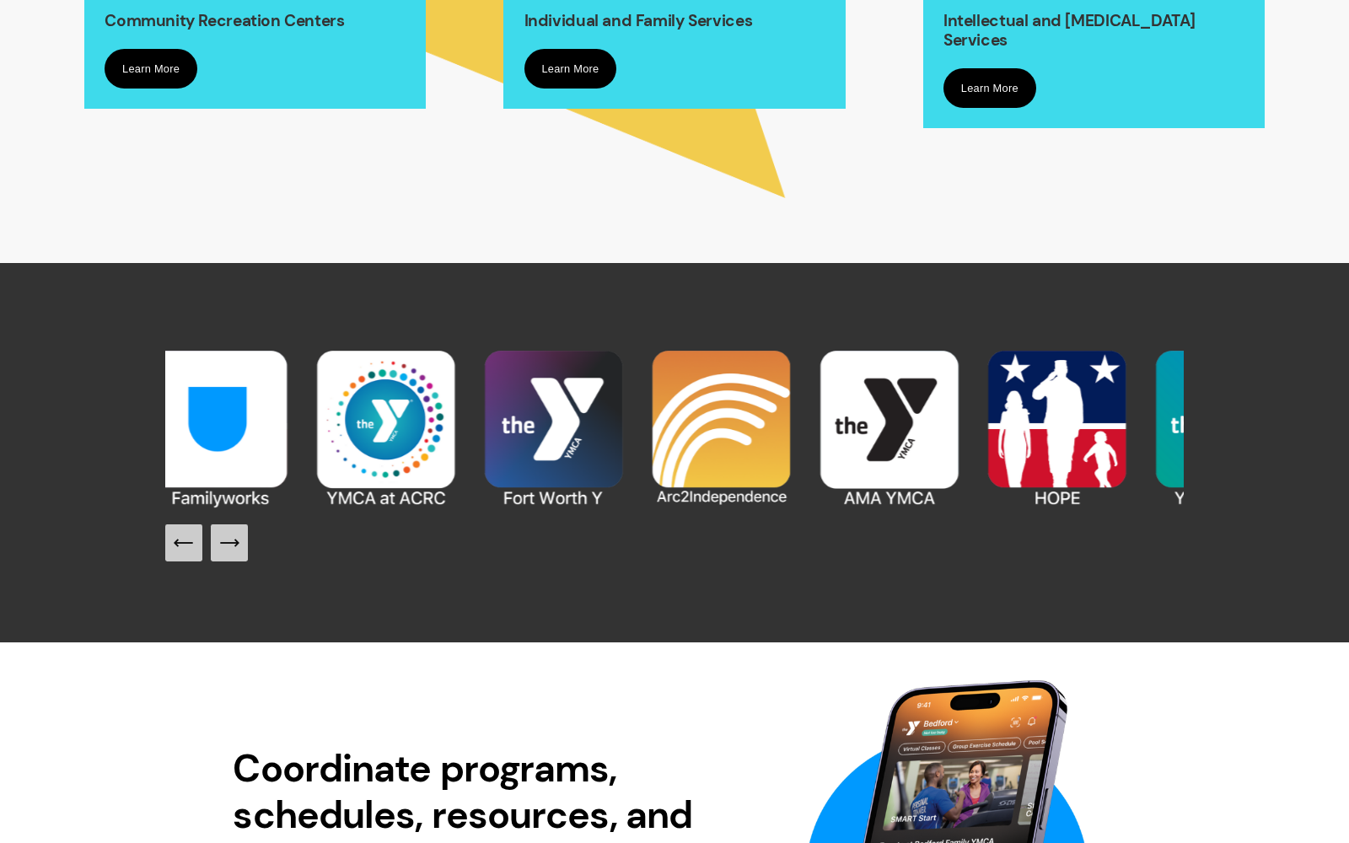
click at [238, 550] on icon "Next Slide" at bounding box center [230, 543] width 24 height 24
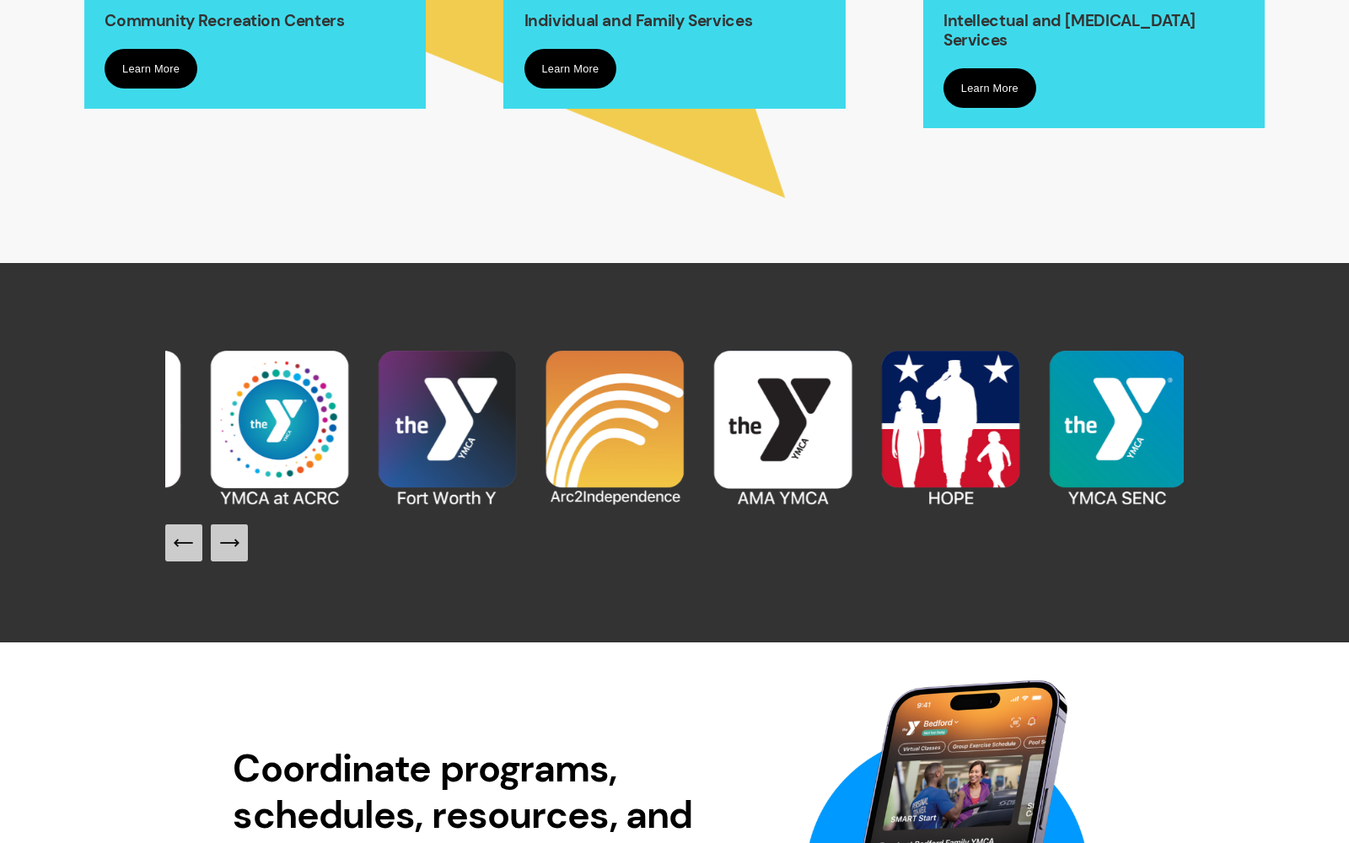
click at [238, 550] on icon "Next Slide" at bounding box center [230, 543] width 24 height 24
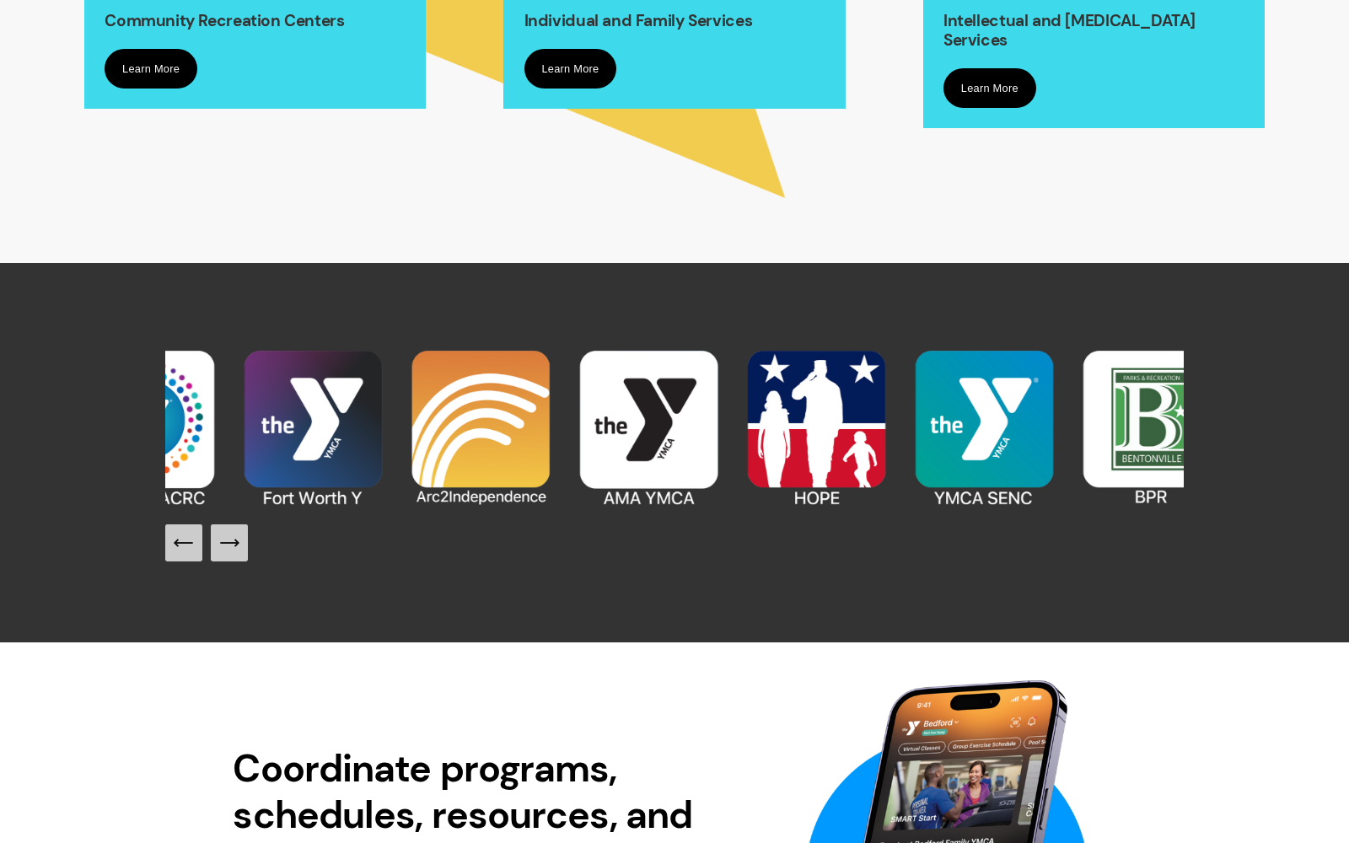
click at [238, 550] on icon "Next Slide" at bounding box center [230, 543] width 24 height 24
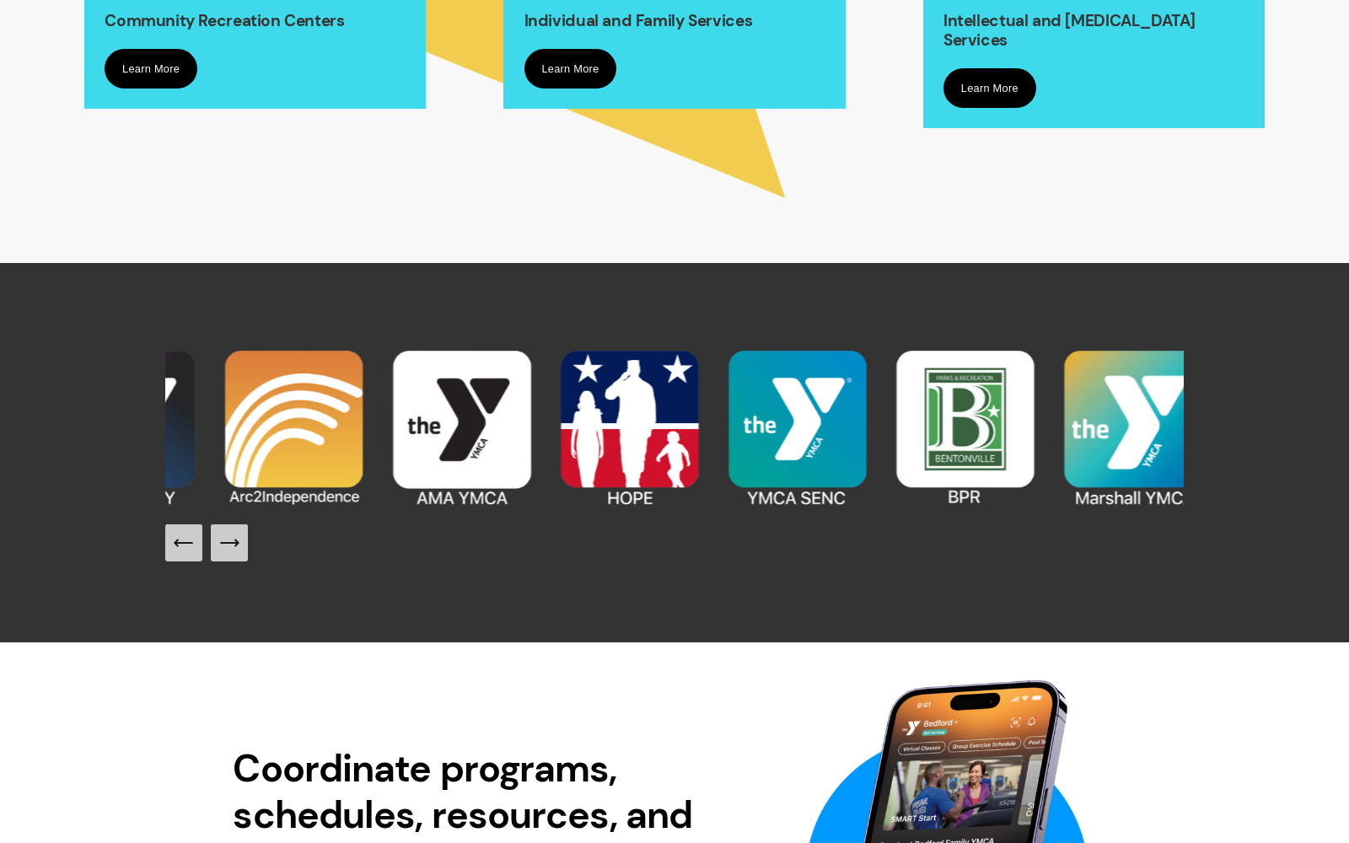
click at [238, 550] on icon "Next Slide" at bounding box center [230, 543] width 24 height 24
